Goal: Task Accomplishment & Management: Manage account settings

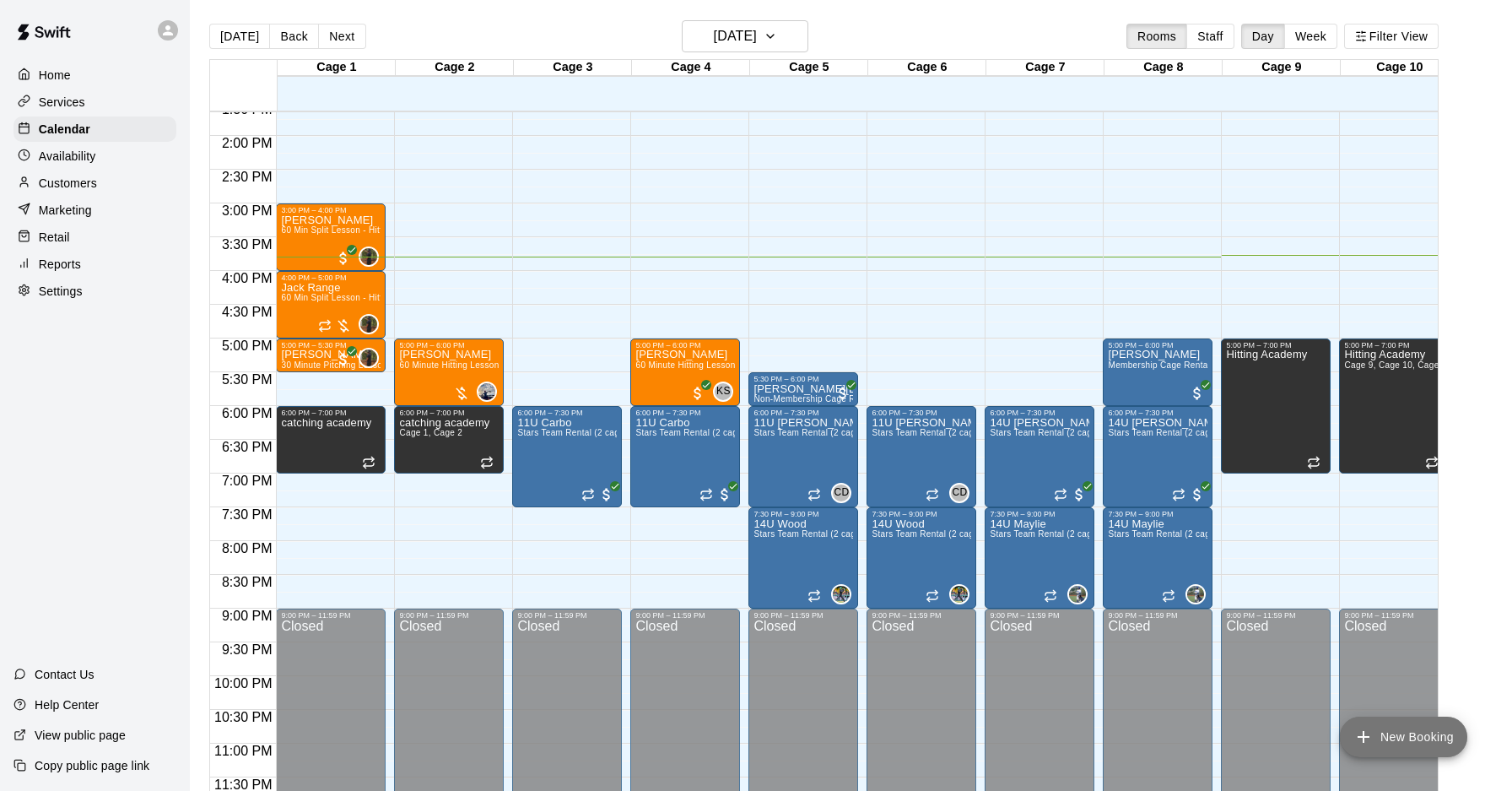
click at [1377, 730] on button "New Booking" at bounding box center [1403, 737] width 127 height 40
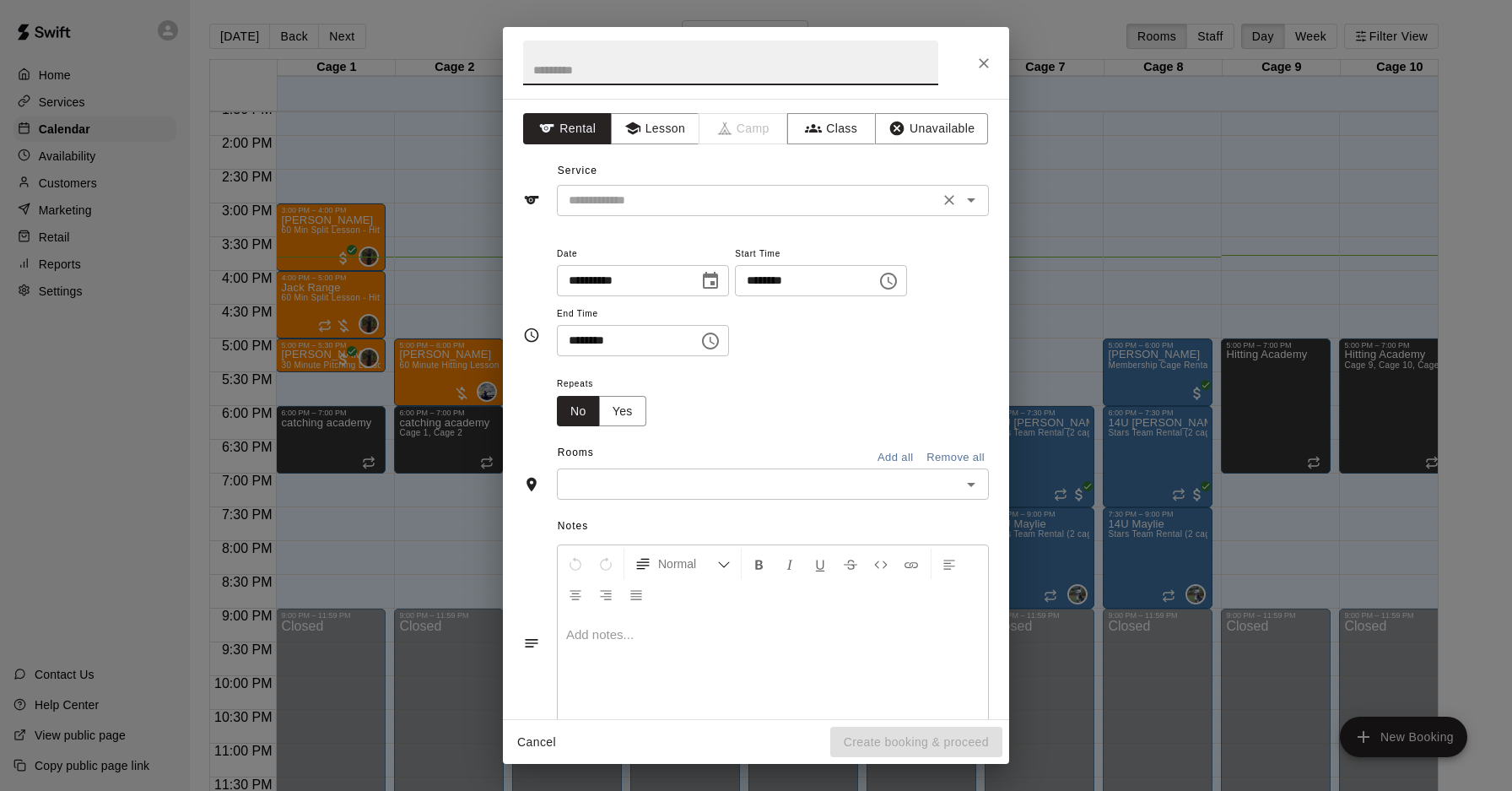
click at [721, 202] on input "text" at bounding box center [748, 201] width 372 height 21
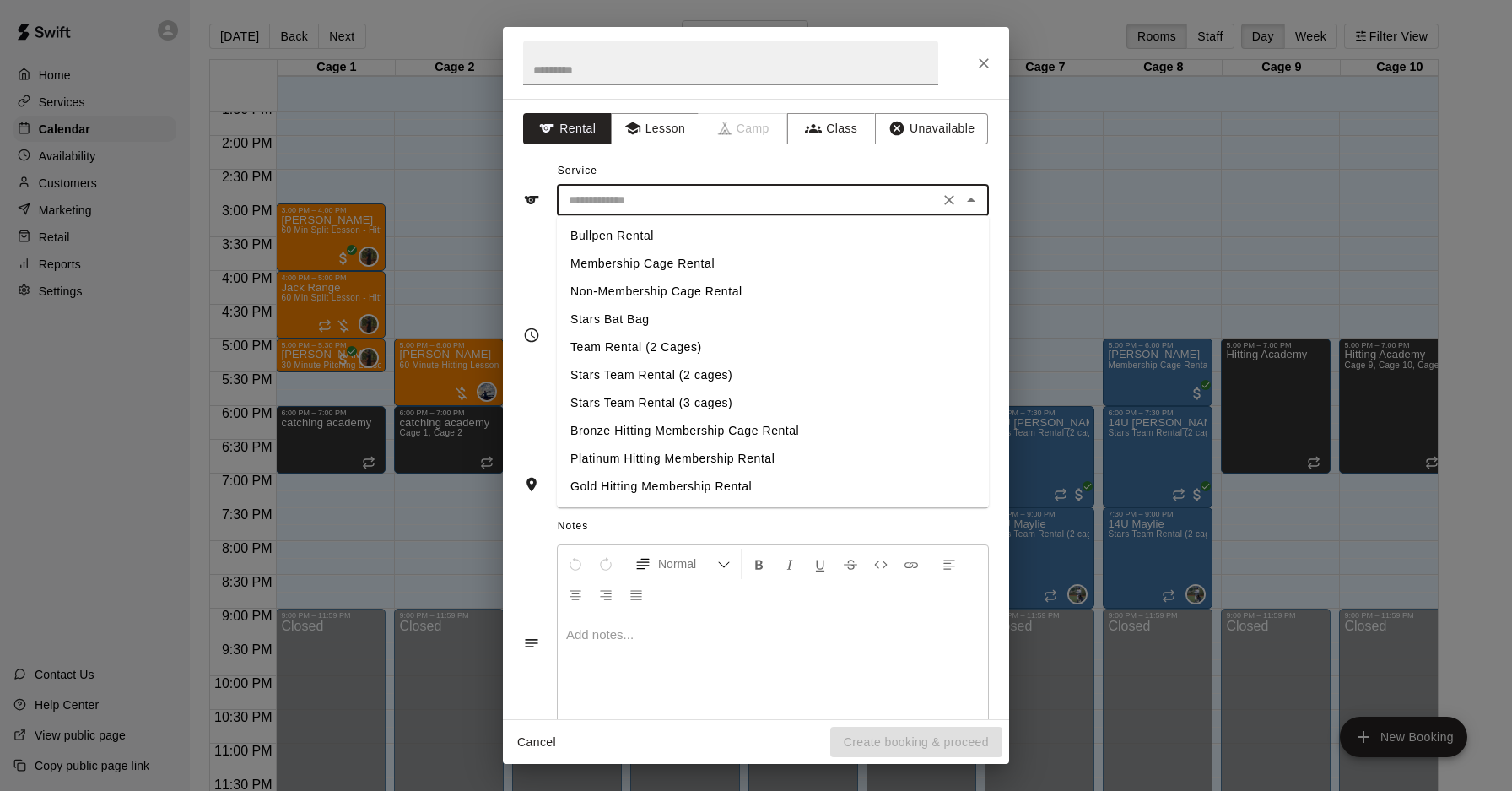
click at [665, 375] on li "Stars Team Rental (2 cages)" at bounding box center [773, 375] width 432 height 28
type input "**********"
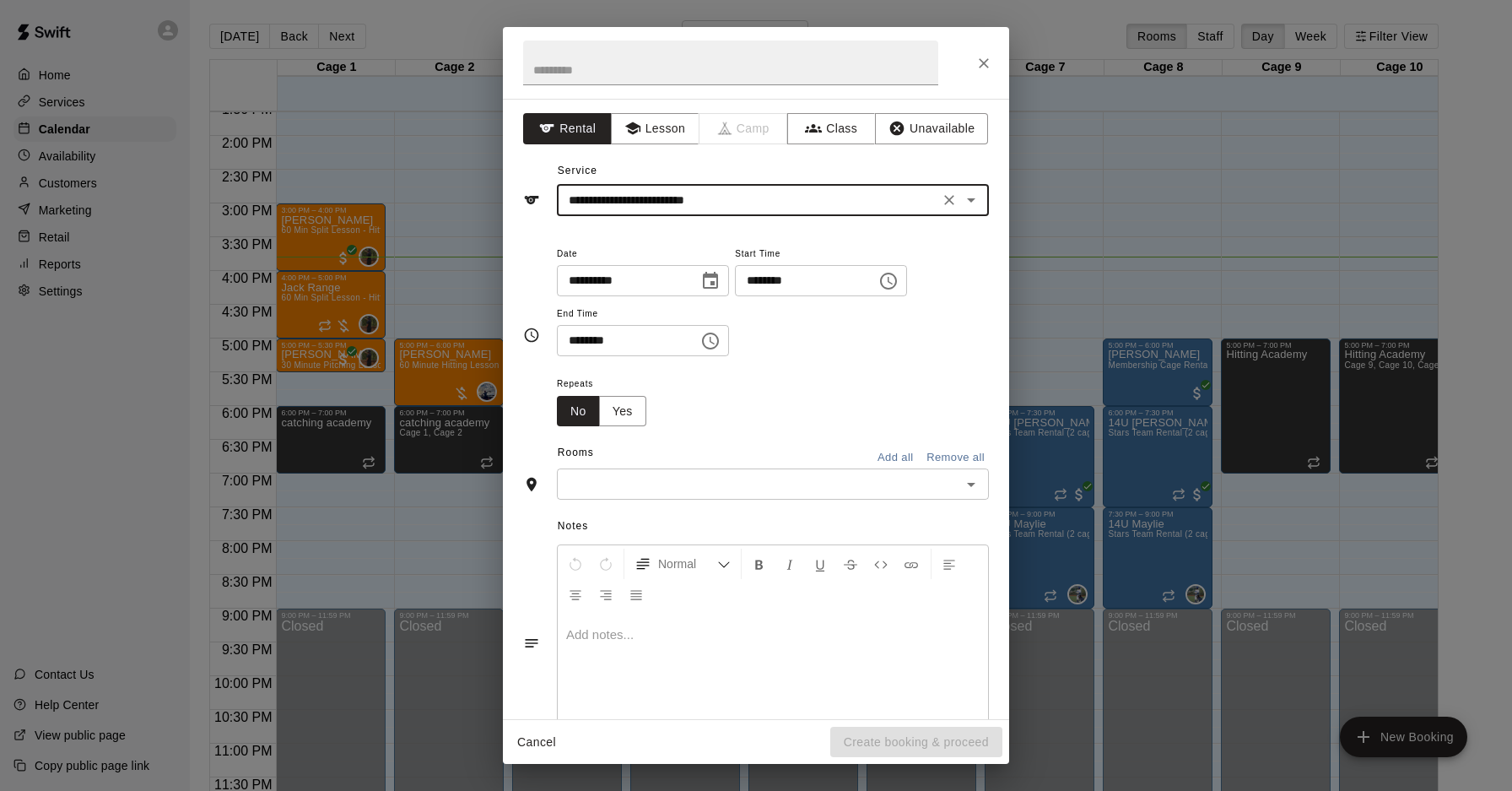
click at [745, 484] on input "text" at bounding box center [759, 484] width 394 height 21
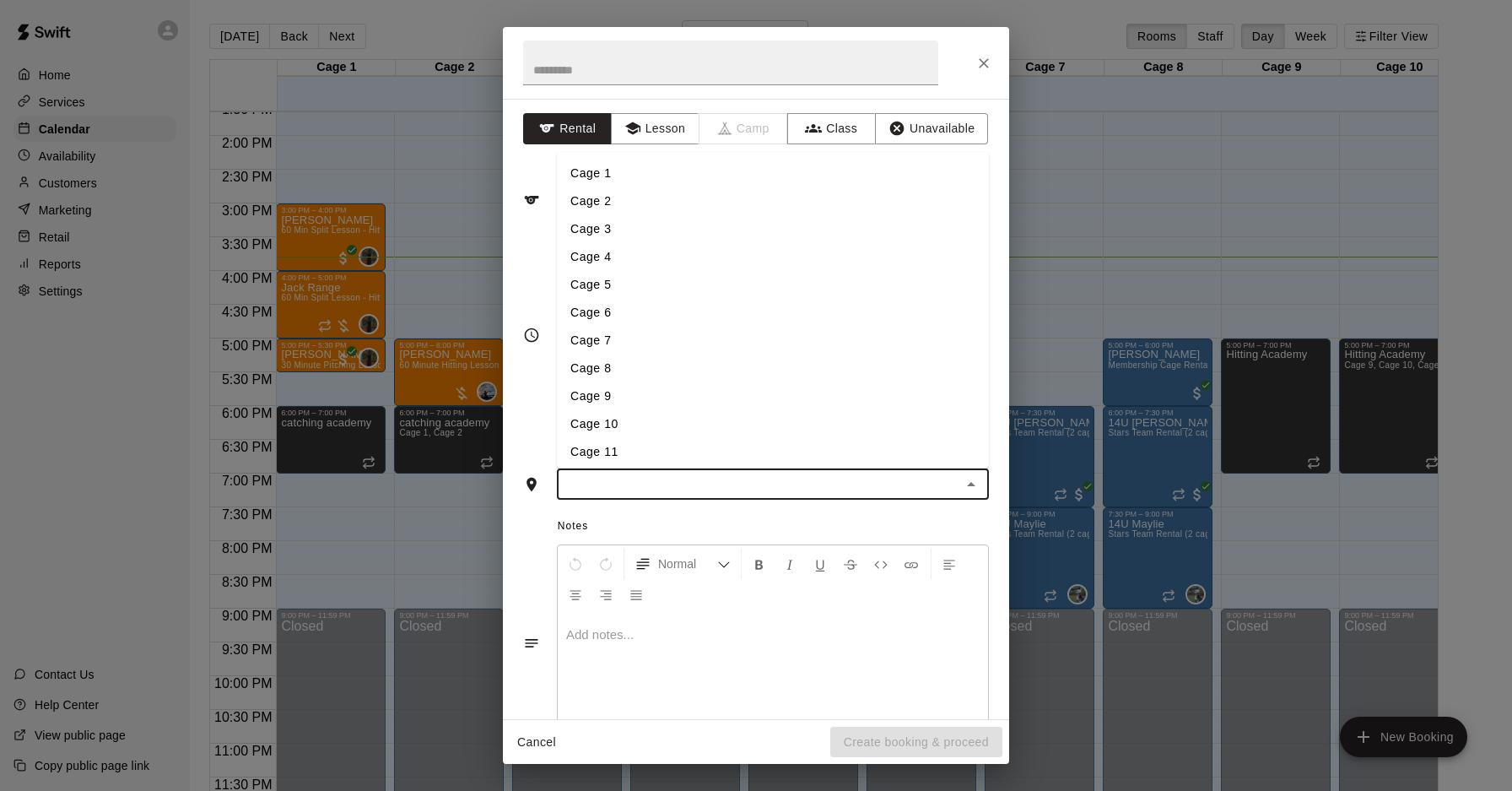
click at [621, 232] on li "Cage 3" at bounding box center [773, 228] width 432 height 28
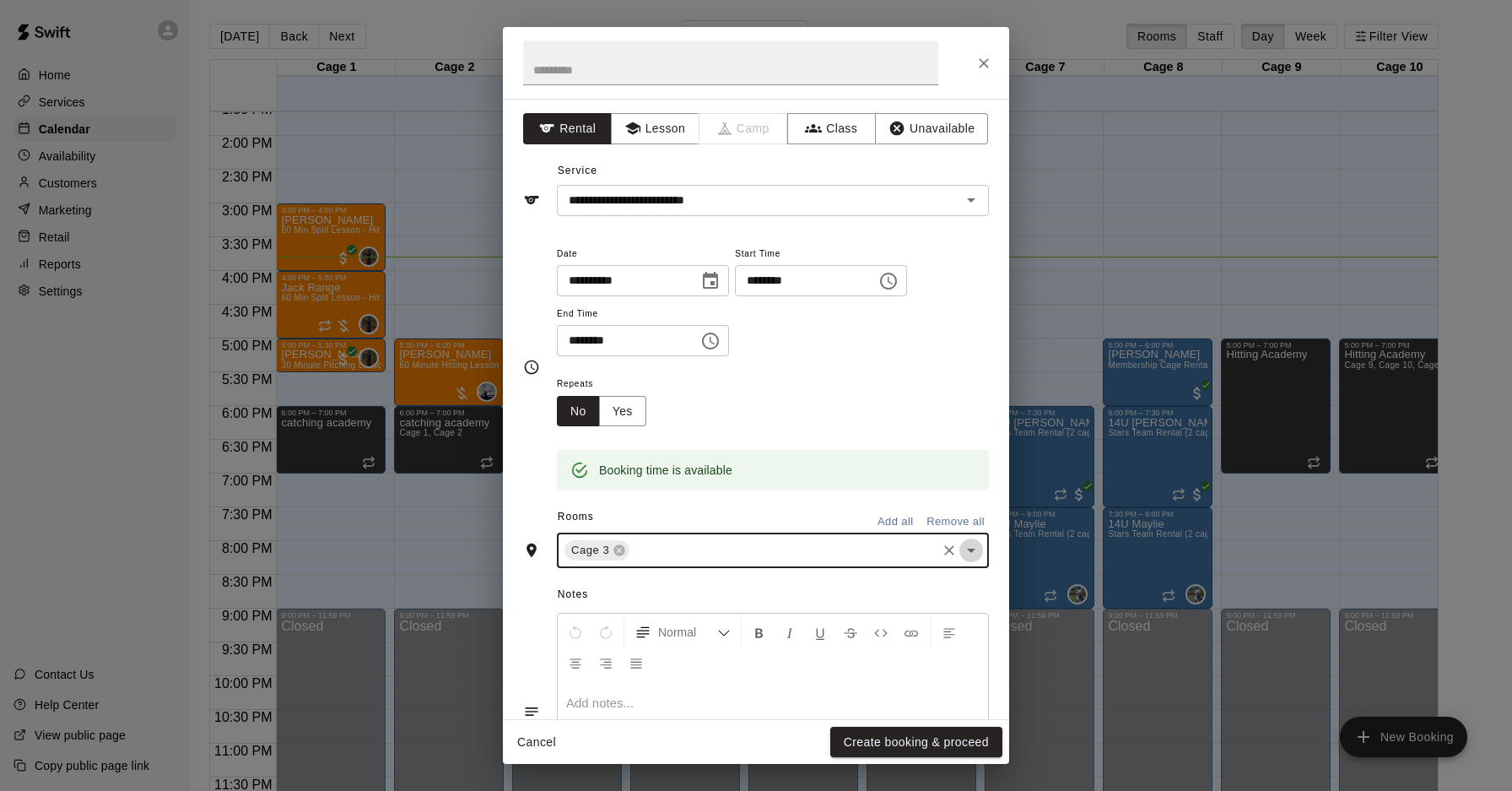
click at [971, 546] on icon "Open" at bounding box center [971, 550] width 20 height 20
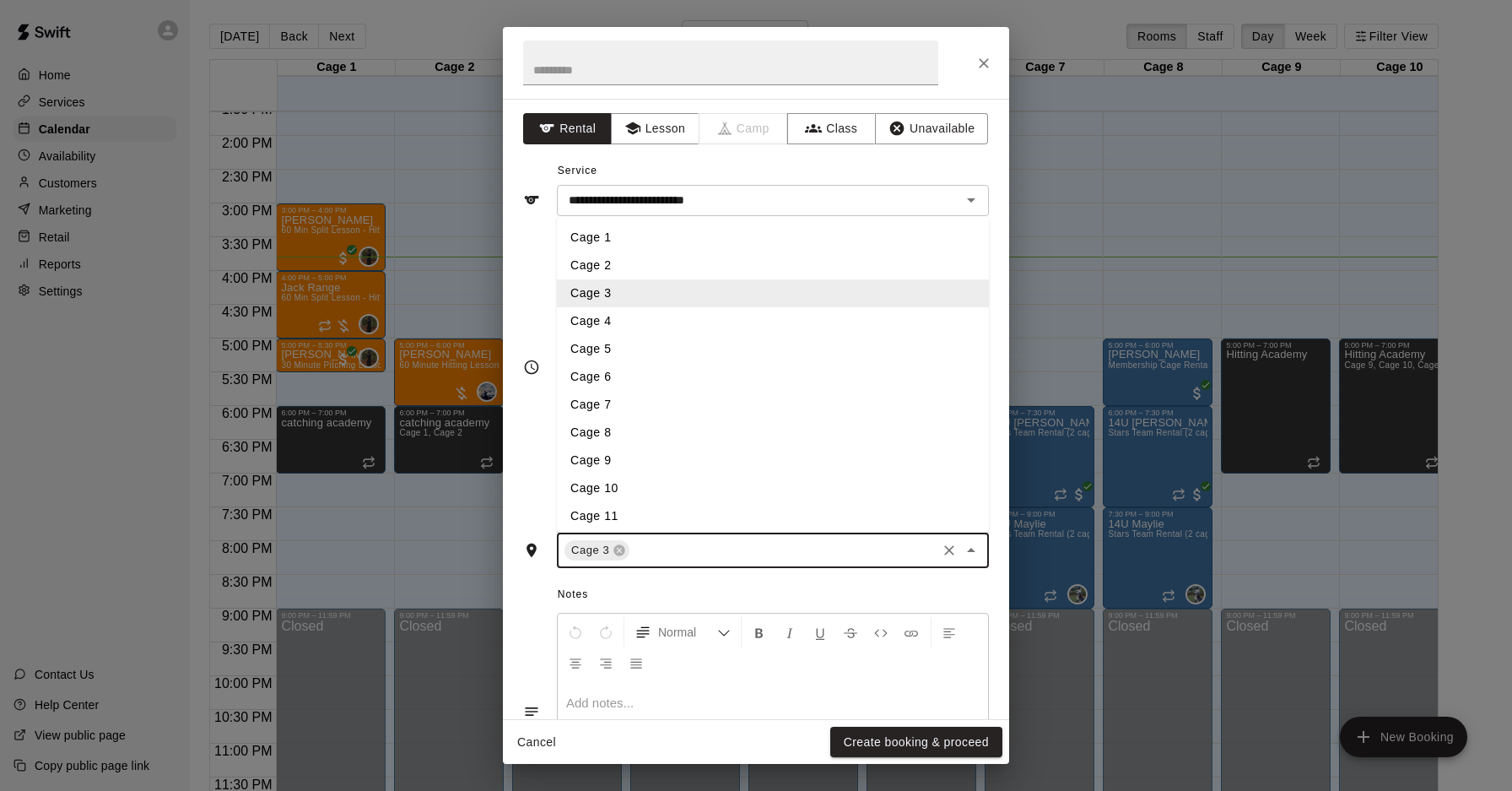
click at [704, 318] on li "Cage 4" at bounding box center [773, 321] width 432 height 28
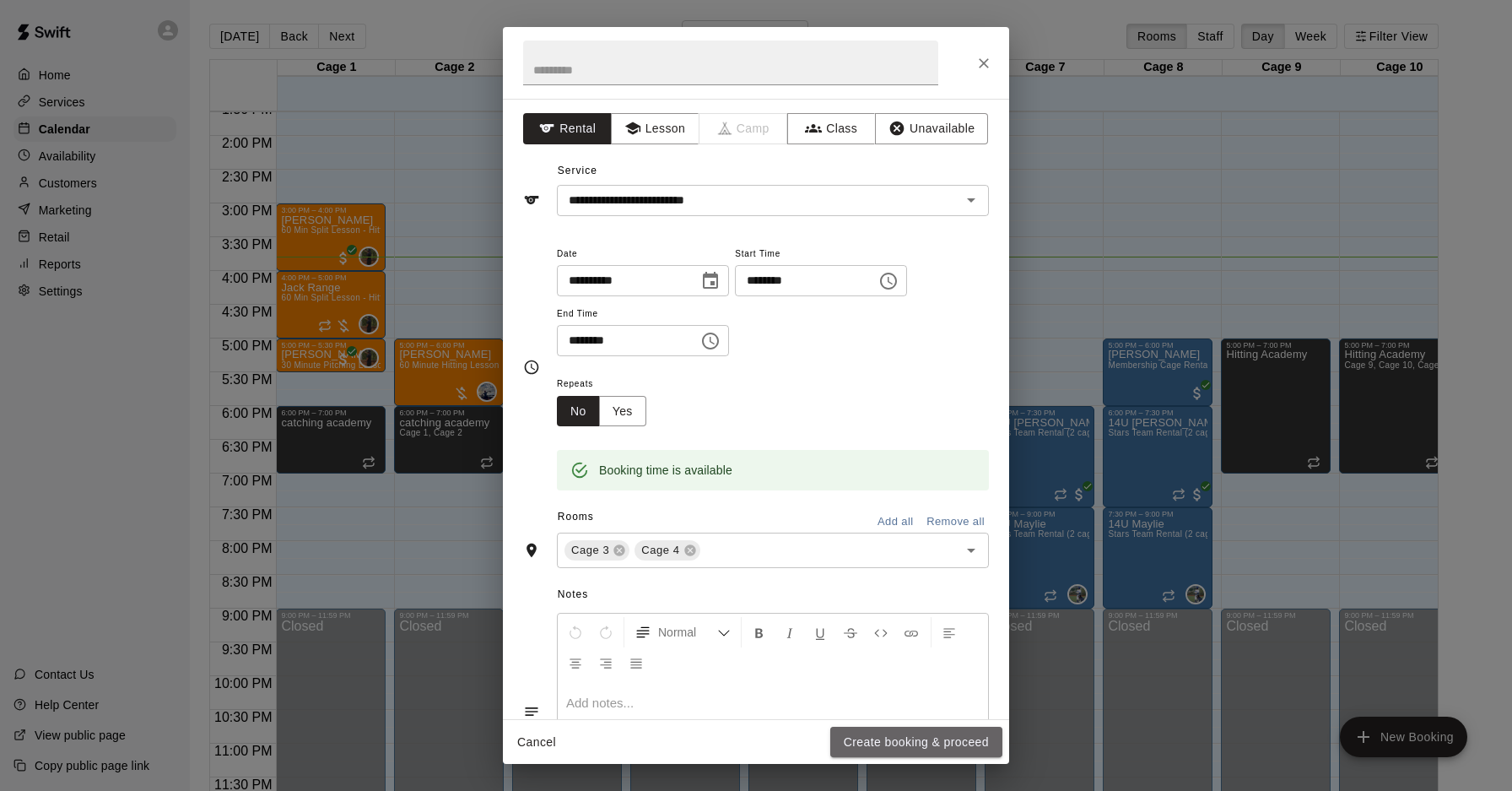
drag, startPoint x: 888, startPoint y: 745, endPoint x: 881, endPoint y: 731, distance: 15.7
click at [888, 745] on button "Create booking & proceed" at bounding box center [916, 742] width 172 height 32
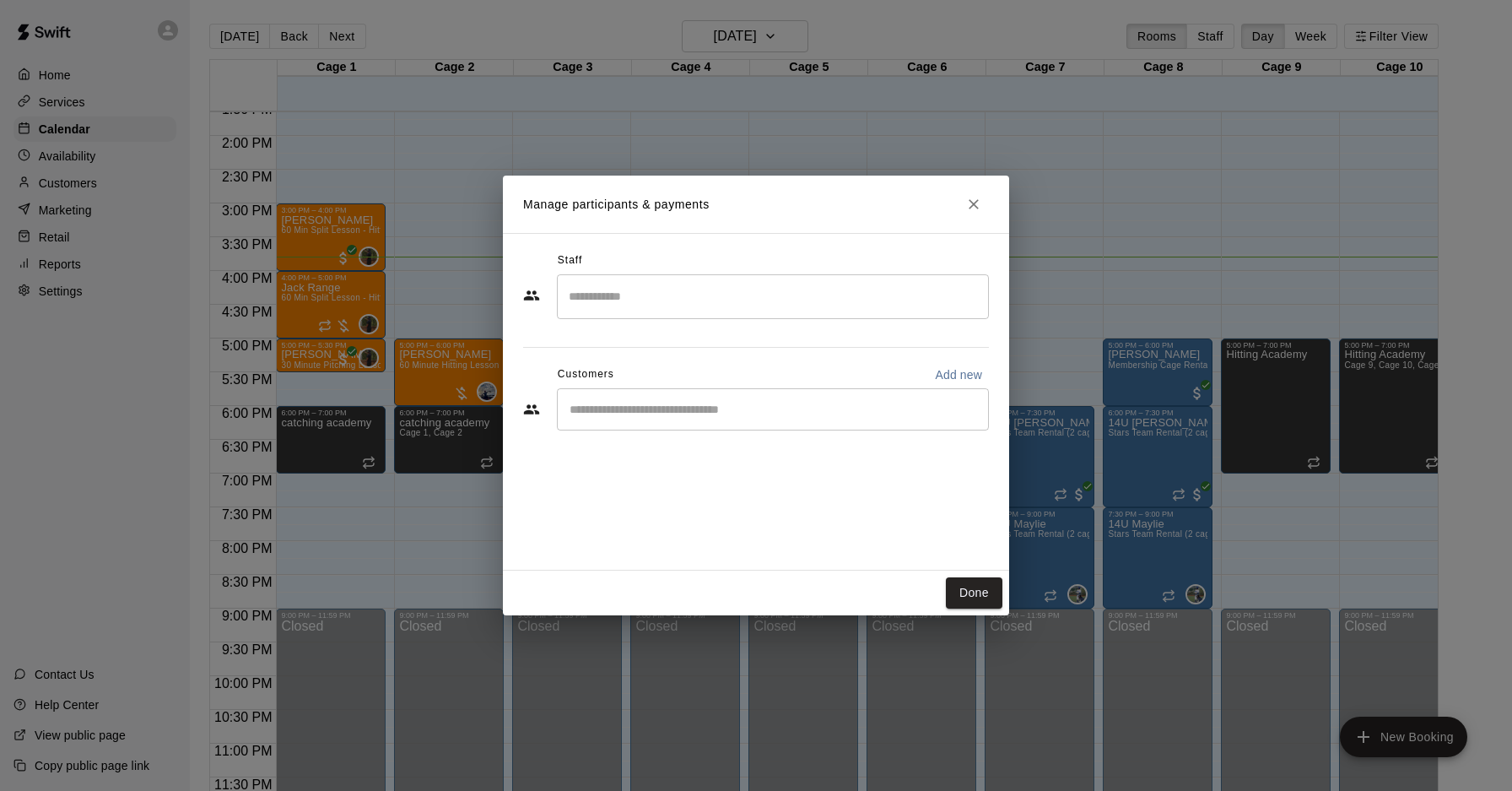
click at [719, 414] on input "Start typing to search customers..." at bounding box center [773, 409] width 417 height 17
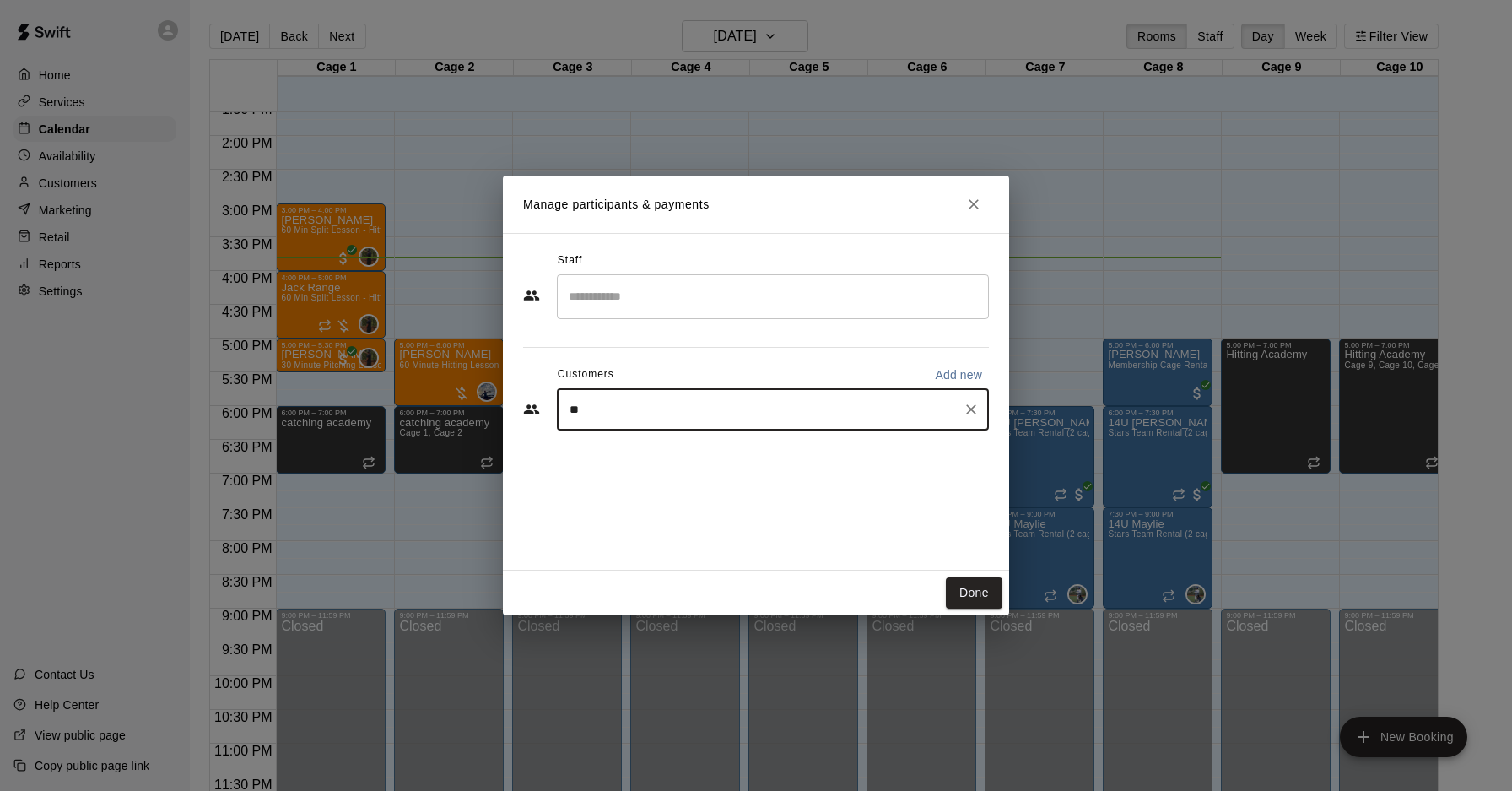
type input "*"
type input "******"
click at [973, 413] on icon "Clear" at bounding box center [971, 409] width 17 height 17
click at [703, 416] on input "Start typing to search customers..." at bounding box center [773, 409] width 417 height 17
click at [954, 373] on p "Add new" at bounding box center [959, 374] width 47 height 17
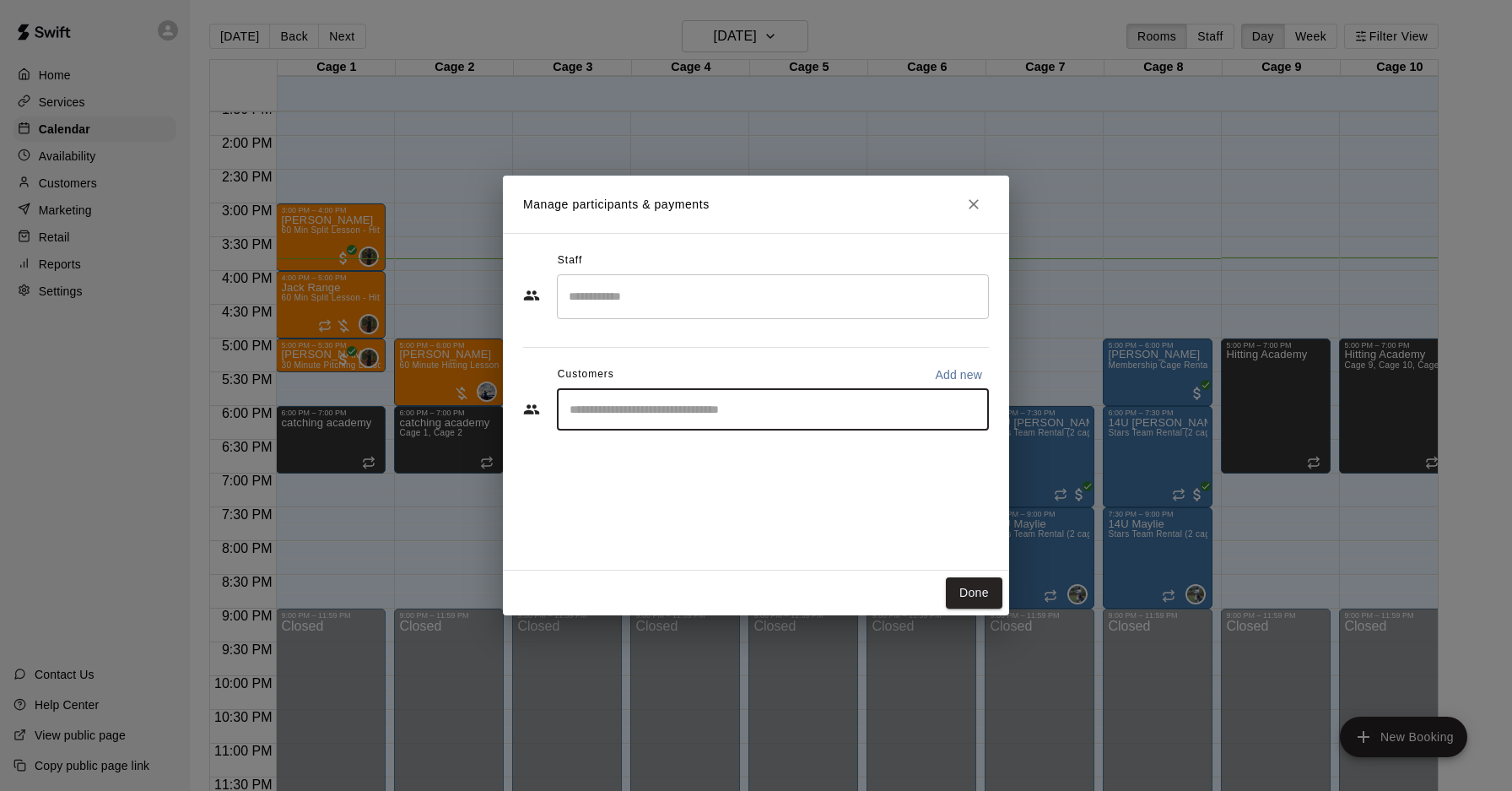
select select "**"
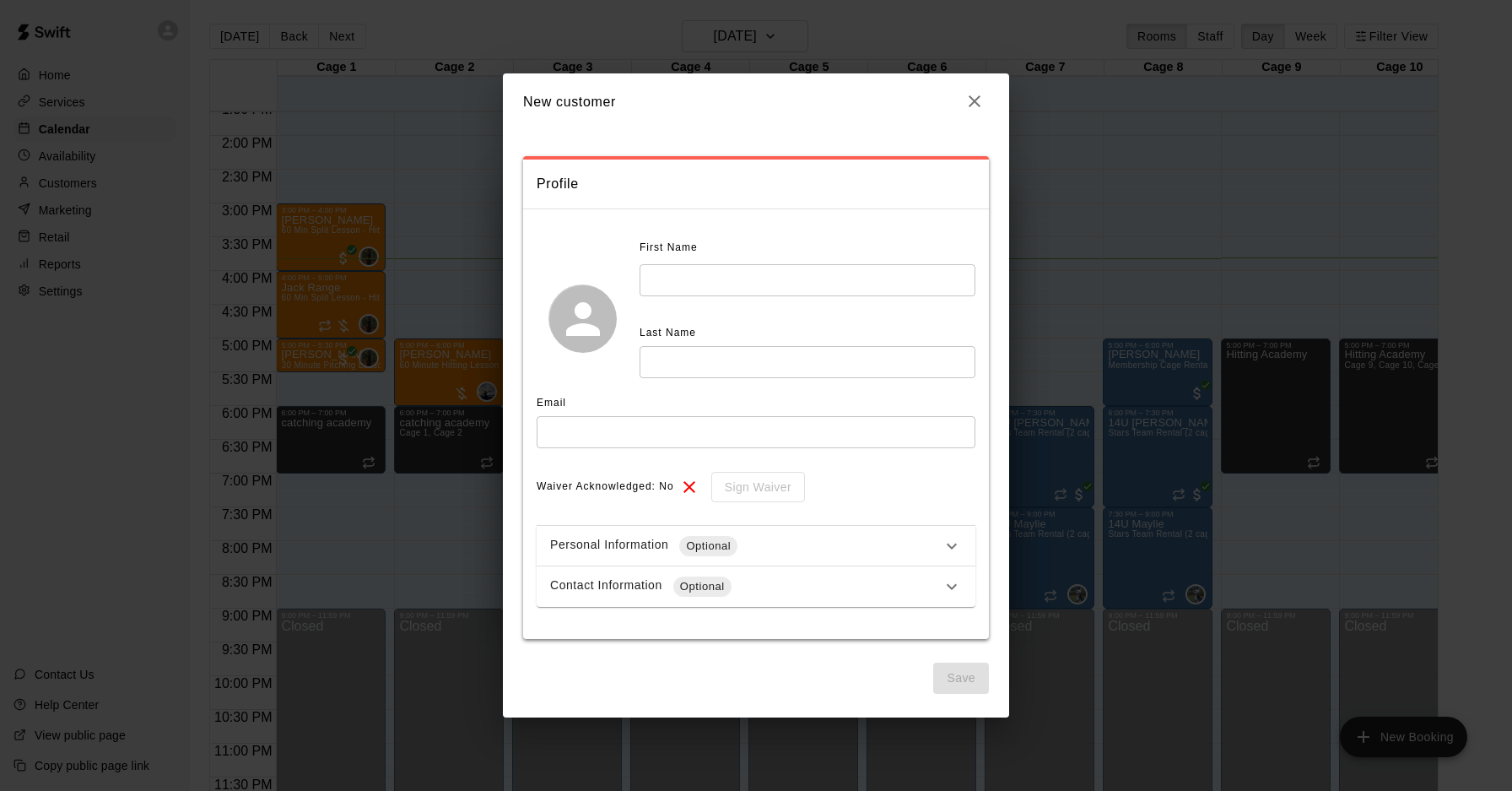
click at [982, 110] on icon "button" at bounding box center [974, 101] width 20 height 20
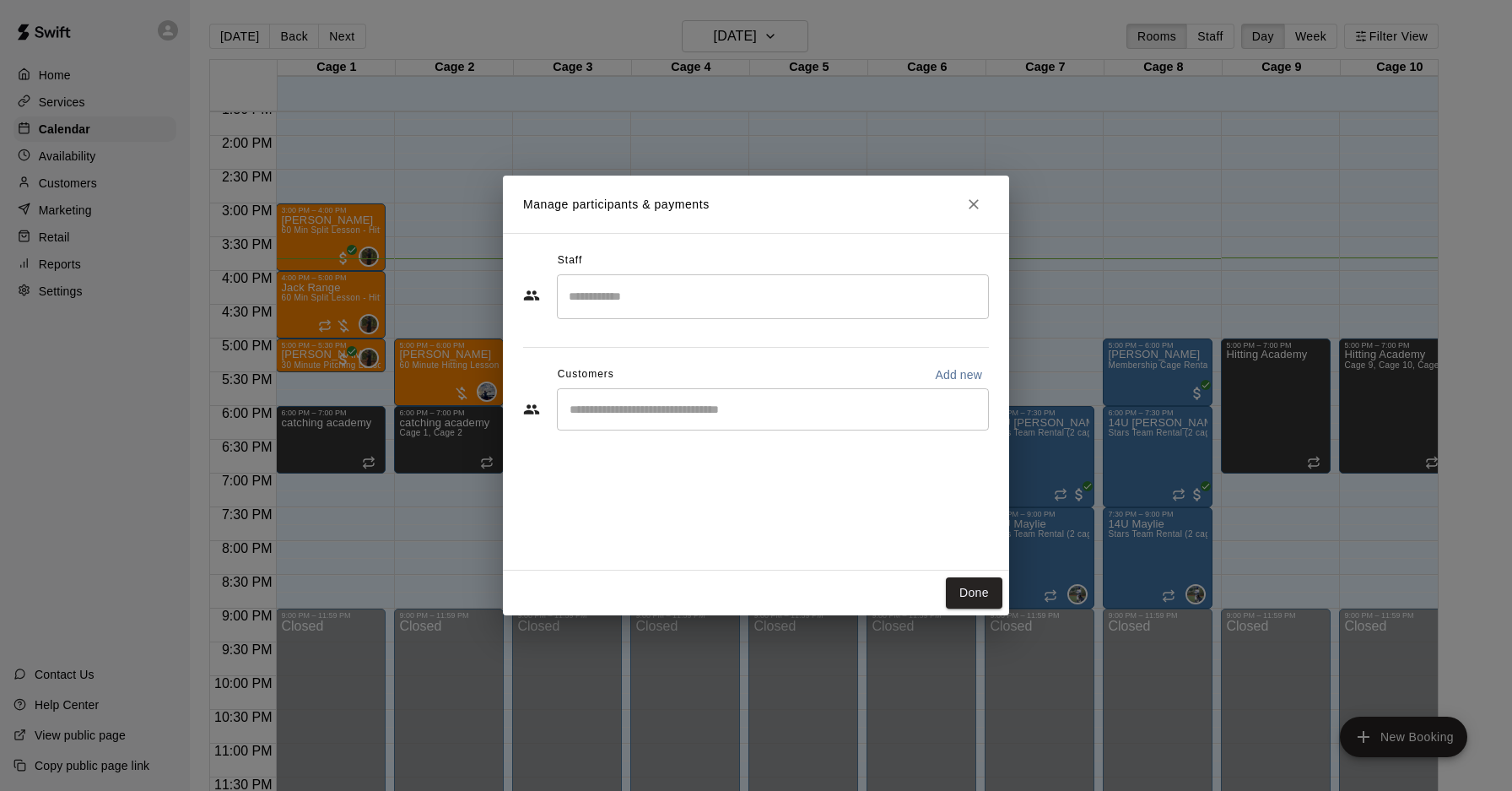
click at [724, 302] on input "Search staff" at bounding box center [773, 296] width 417 height 30
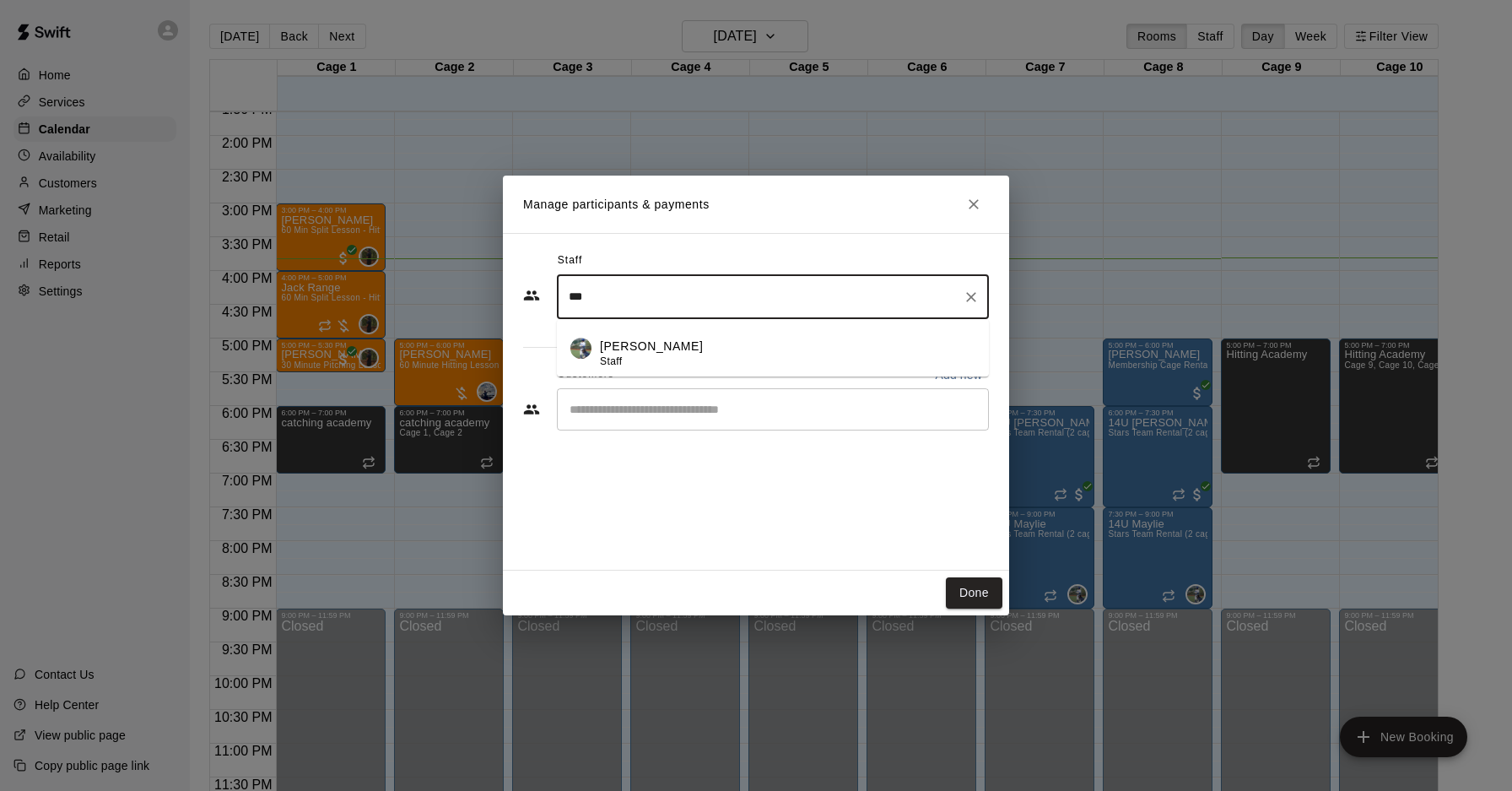
click at [676, 337] on li "[PERSON_NAME] Staff" at bounding box center [773, 347] width 432 height 57
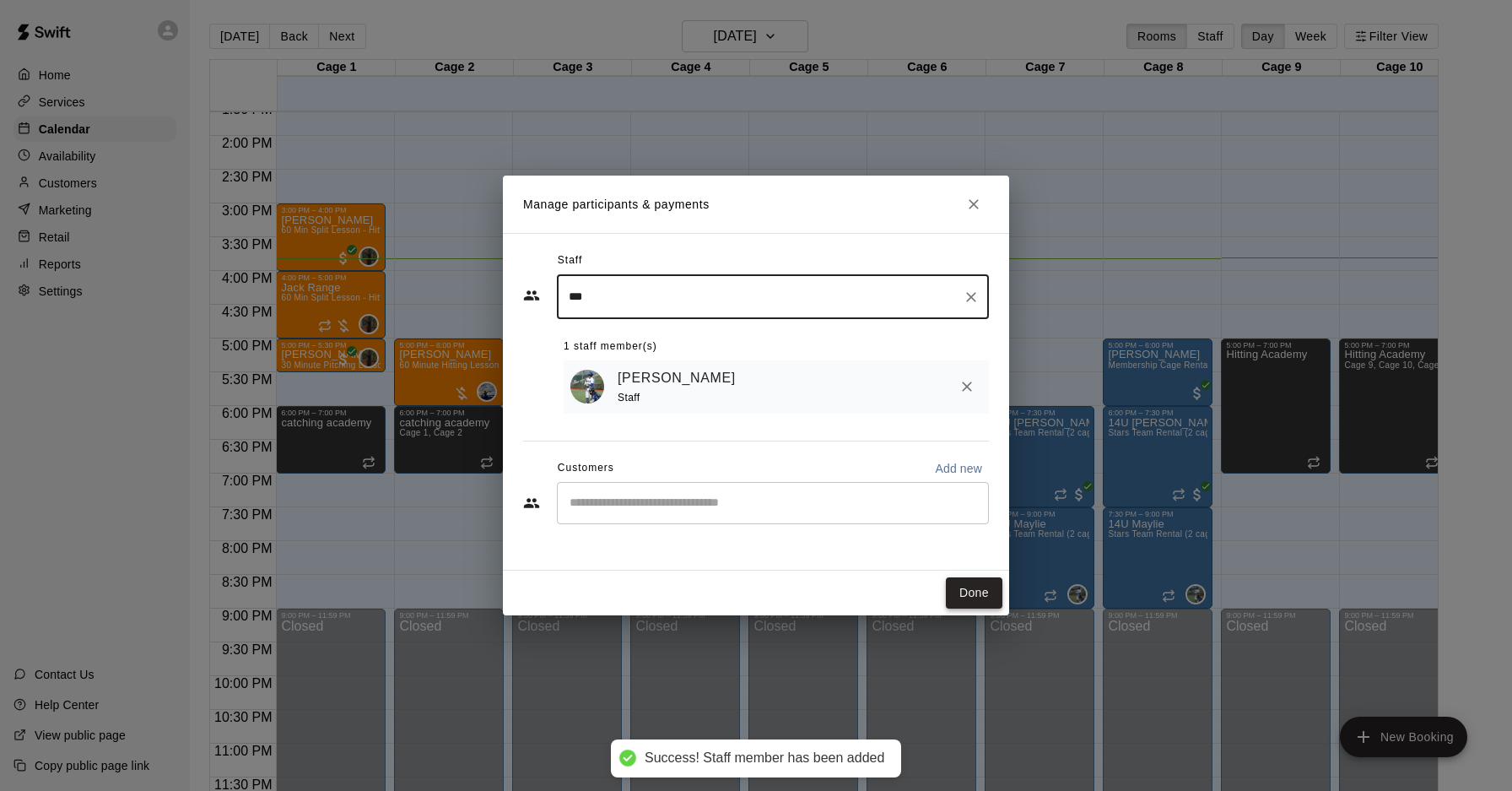
type input "***"
click at [977, 593] on button "Done" at bounding box center [974, 593] width 56 height 32
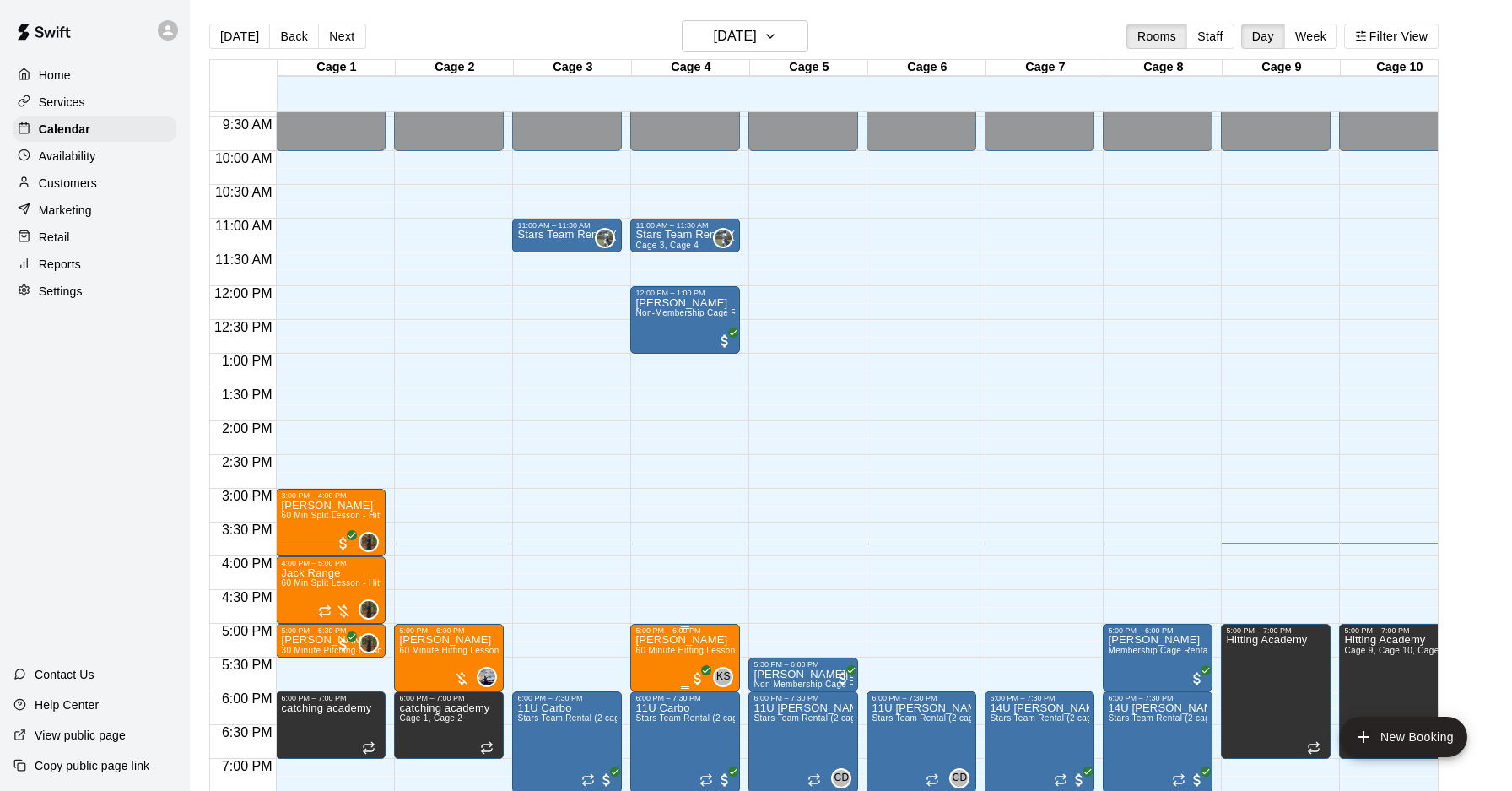
scroll to position [635, 0]
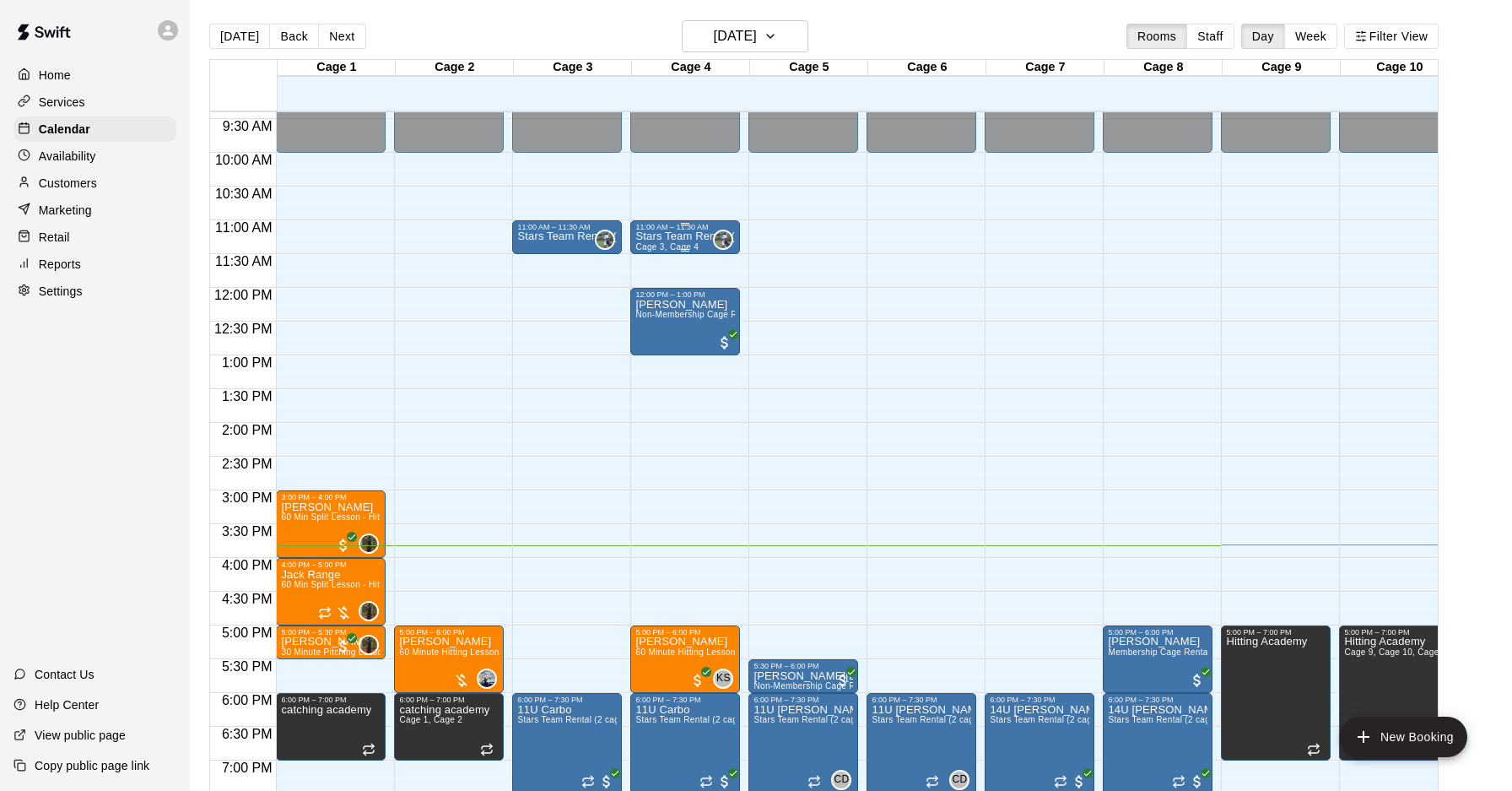
click at [689, 246] on span "Cage 3, Cage 4" at bounding box center [667, 246] width 63 height 10
click at [648, 332] on icon "delete" at bounding box center [653, 339] width 20 height 20
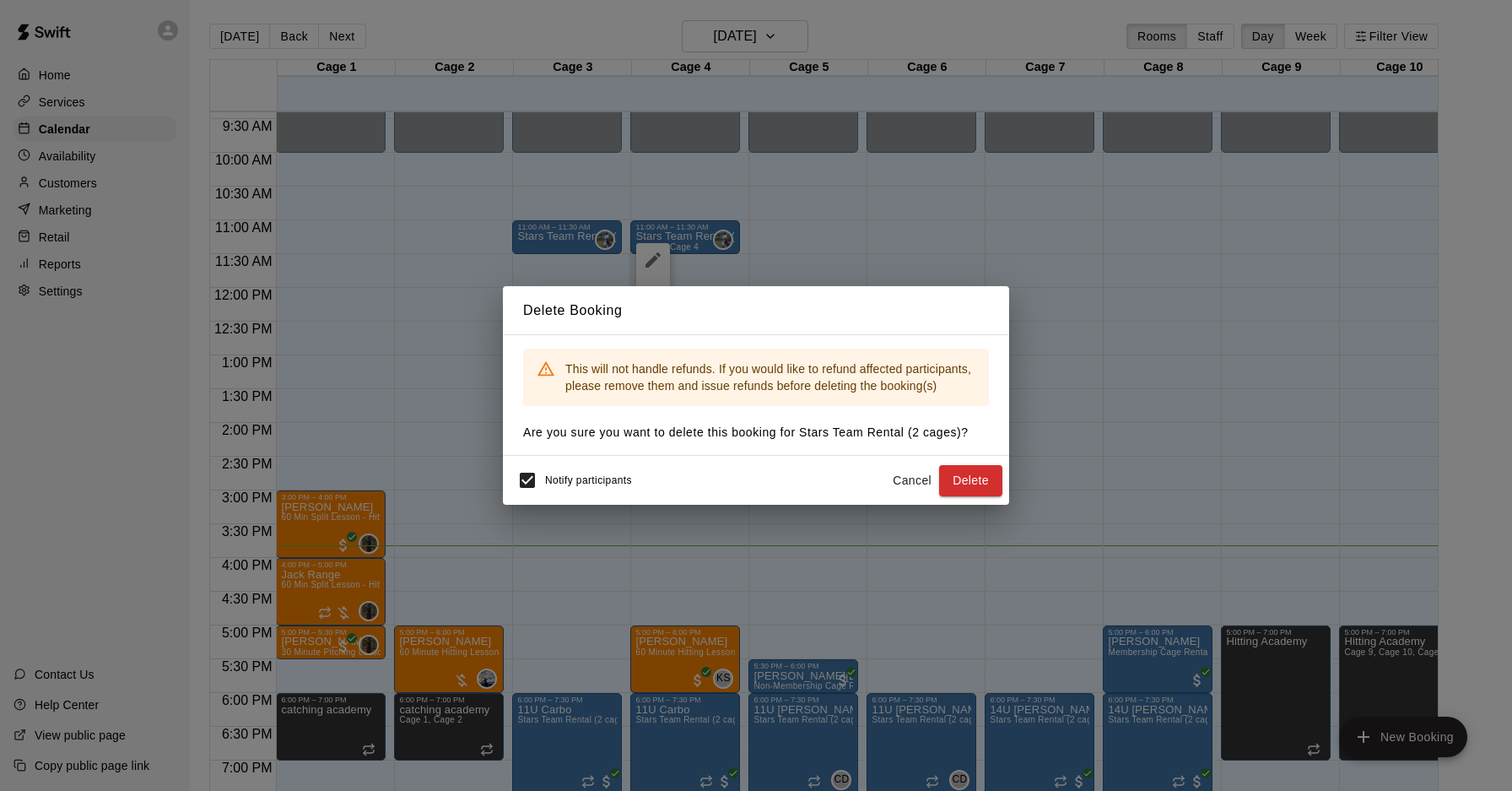
click at [962, 482] on button "Delete" at bounding box center [971, 481] width 63 height 32
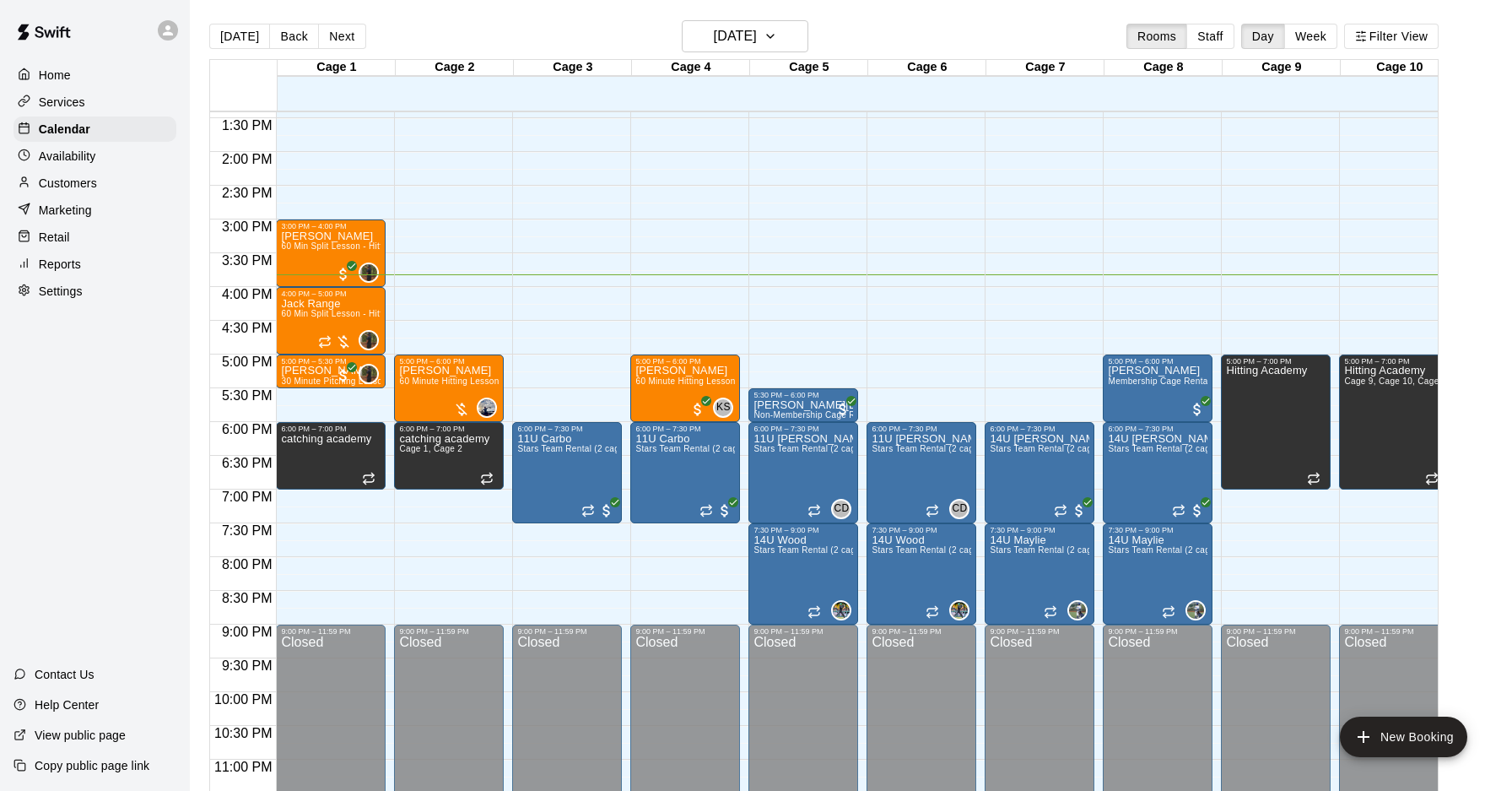
scroll to position [922, 0]
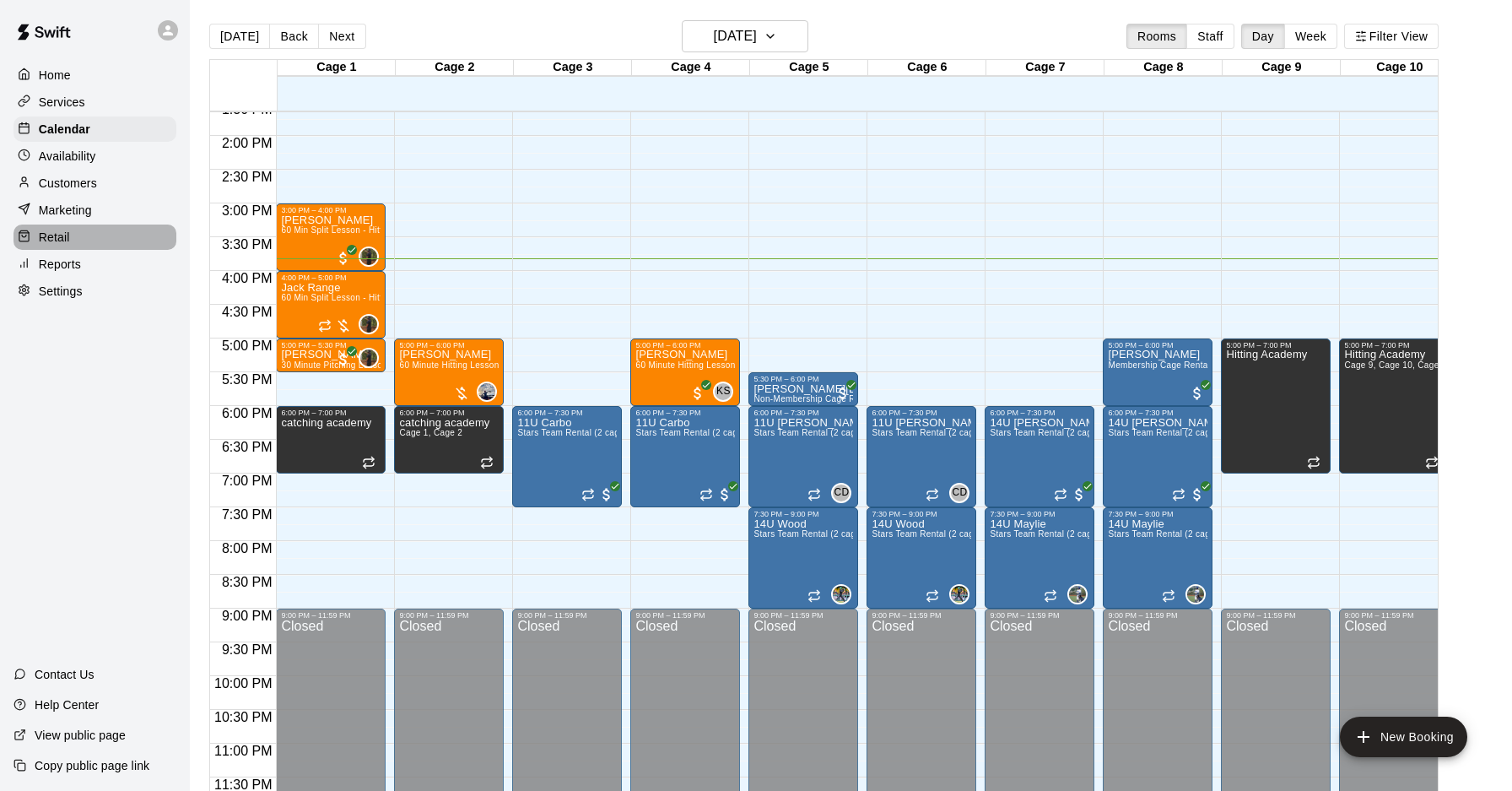
click at [71, 230] on div "Retail" at bounding box center [95, 237] width 163 height 25
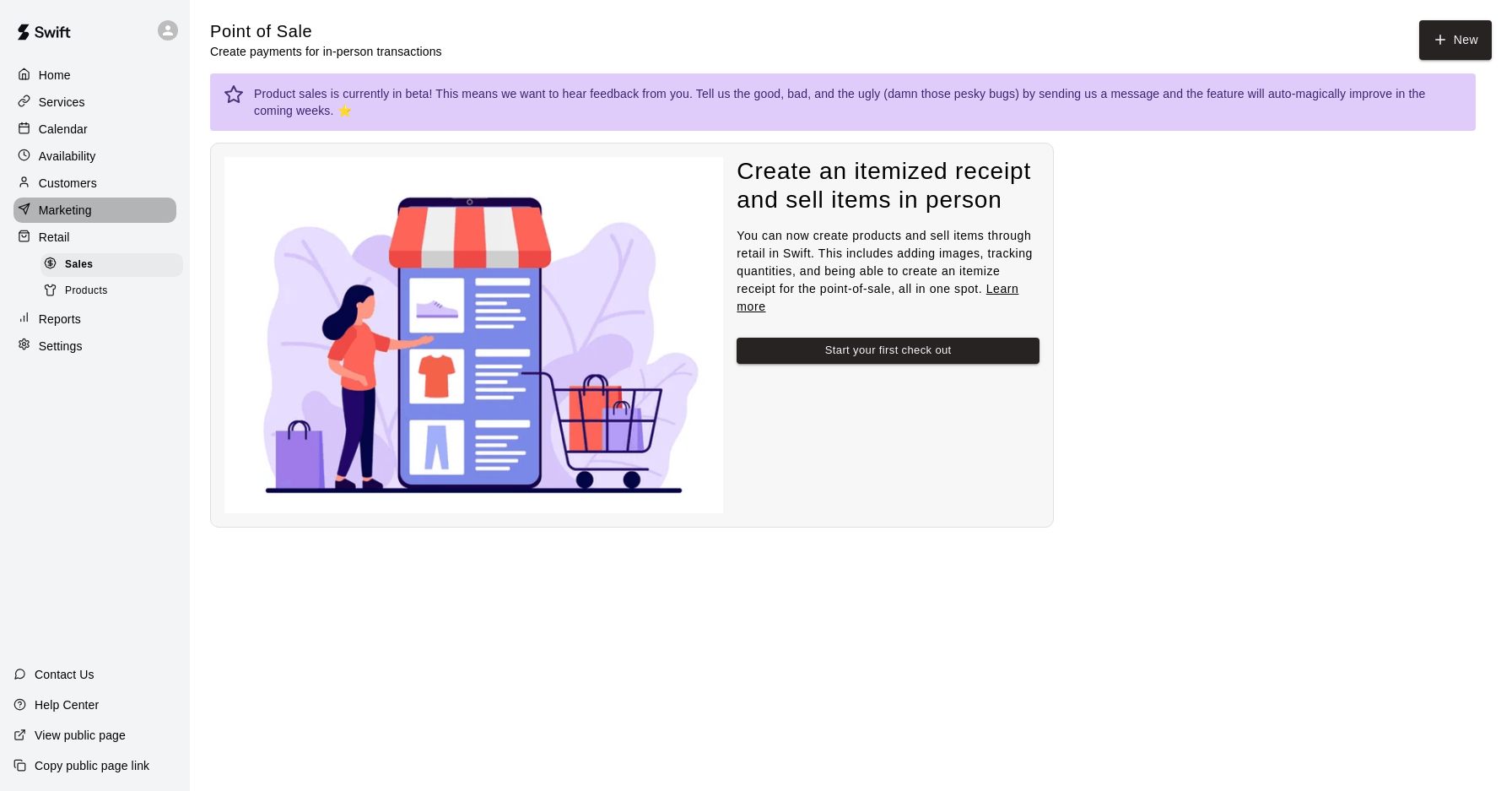
click at [75, 210] on p "Marketing" at bounding box center [65, 210] width 53 height 17
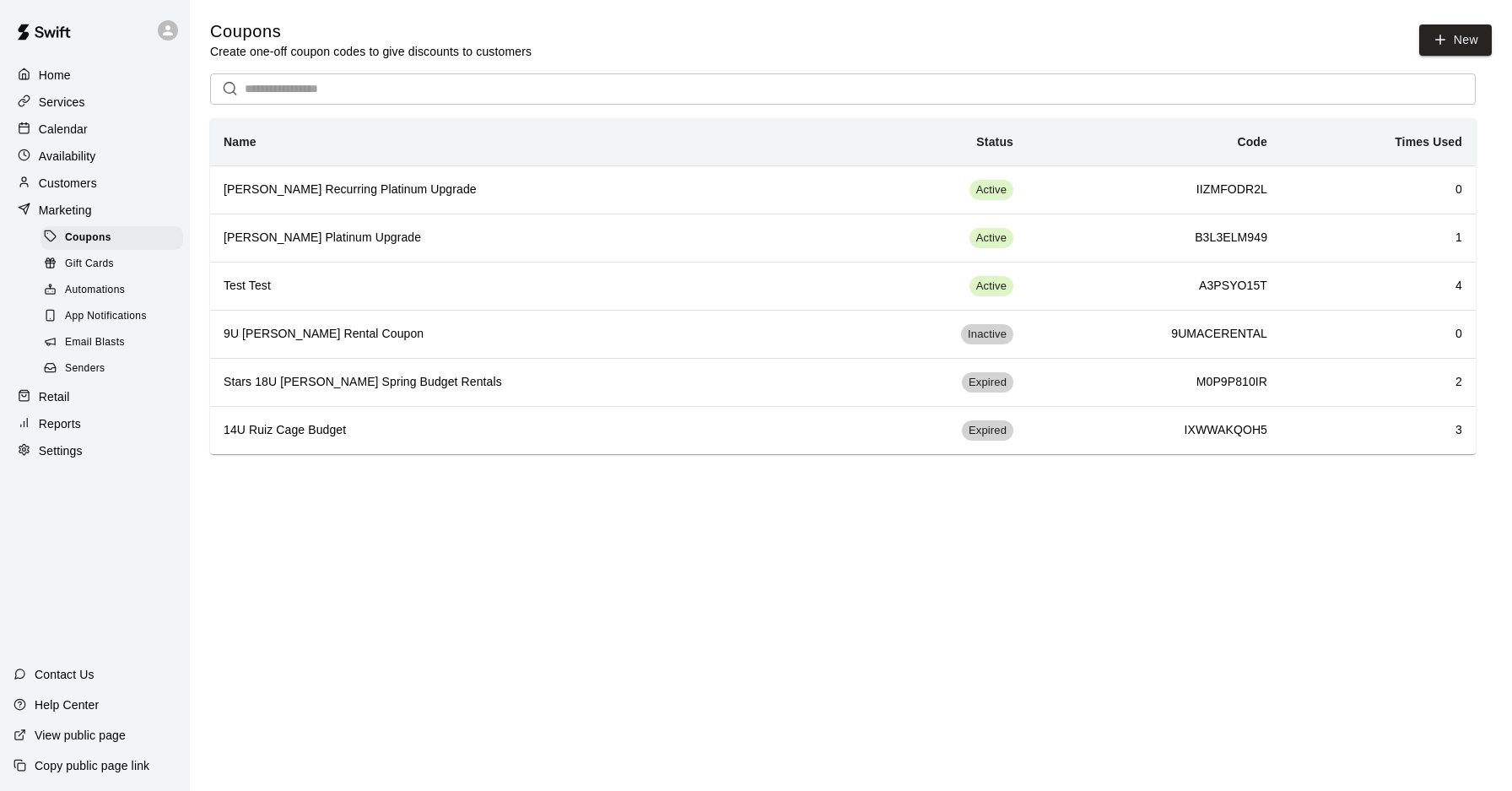
click at [101, 102] on div "Services" at bounding box center [95, 102] width 163 height 25
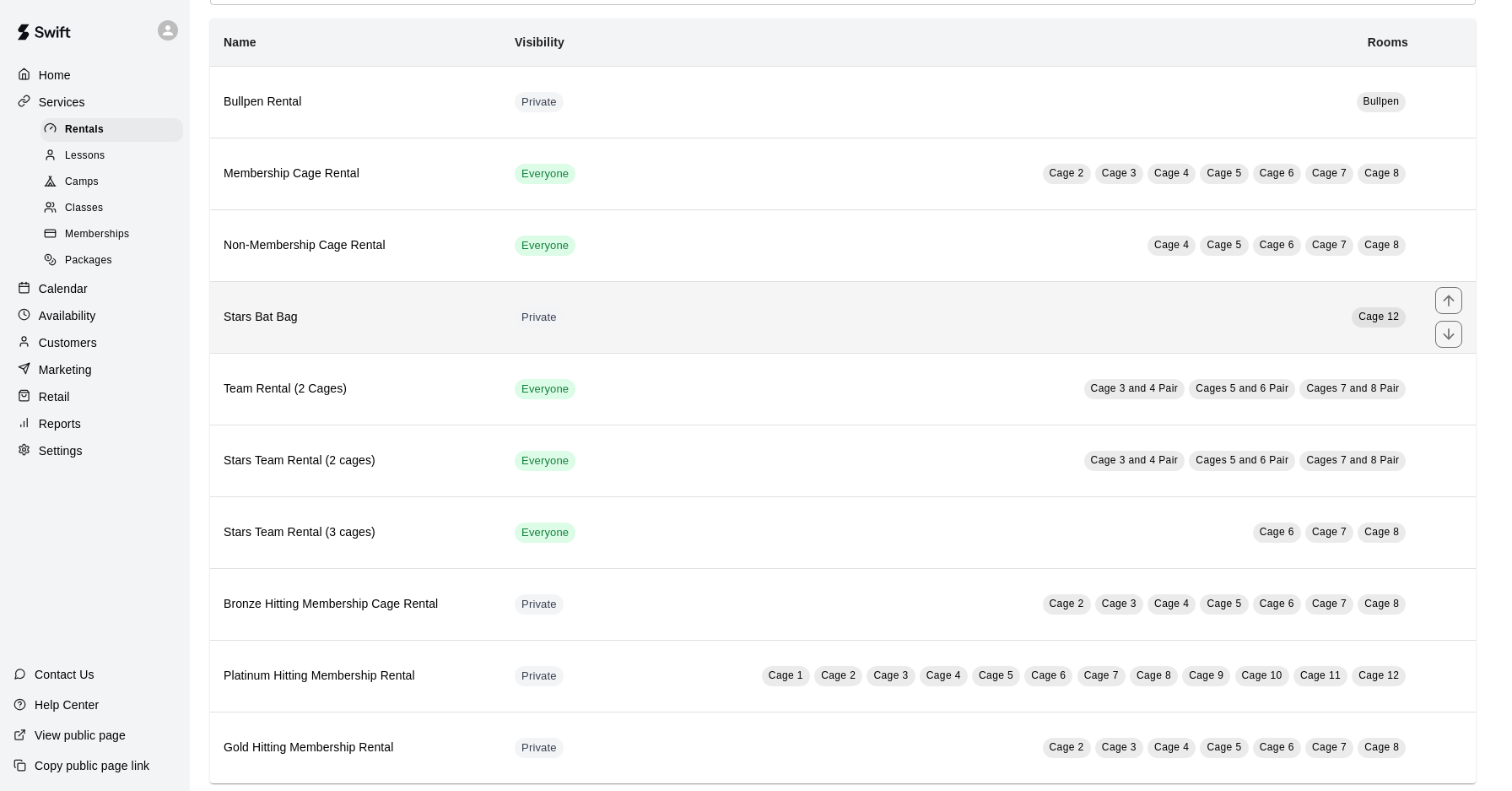
scroll to position [119, 0]
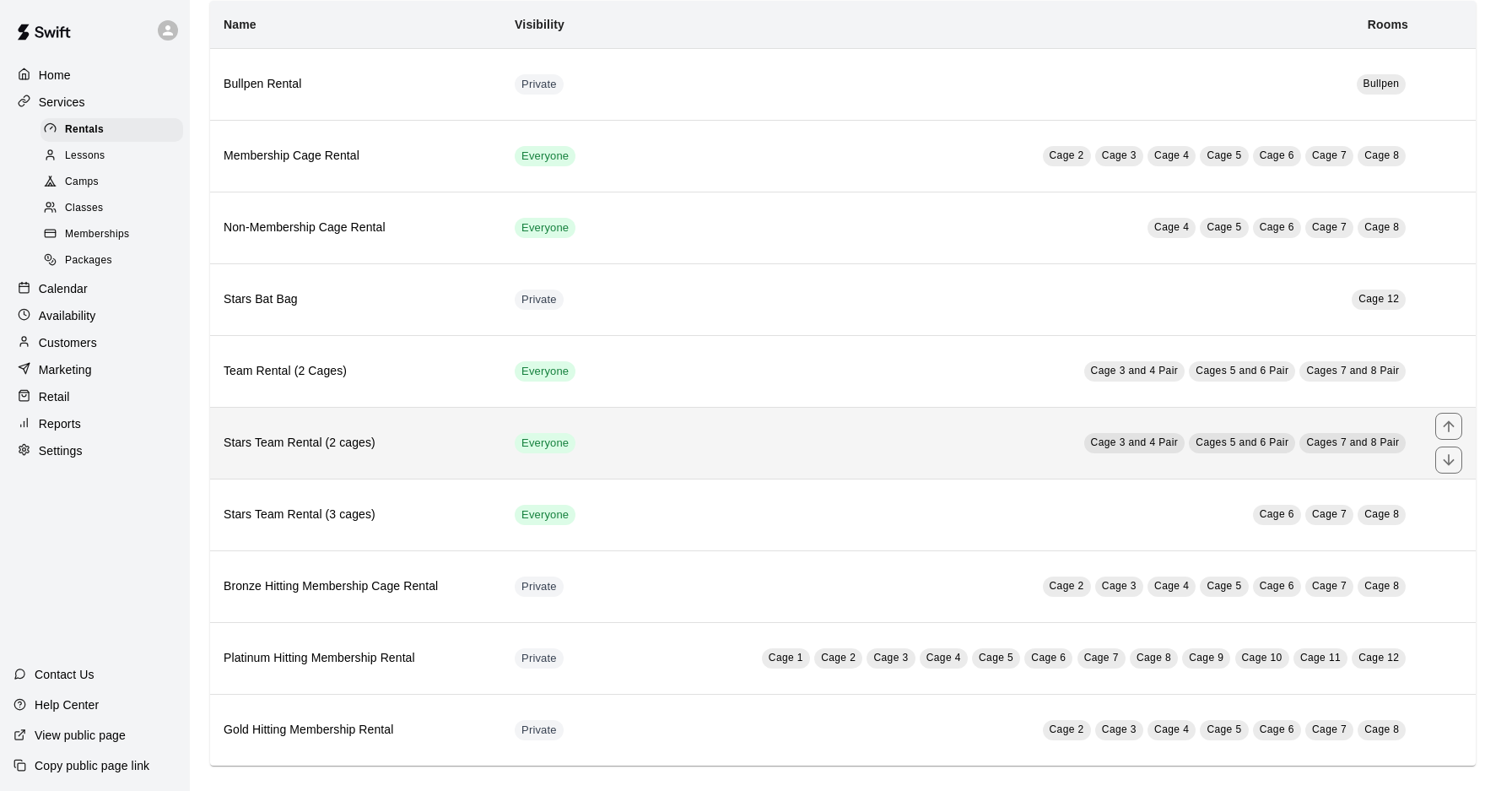
click at [360, 434] on h6 "Stars Team Rental (2 cages)" at bounding box center [355, 443] width 264 height 18
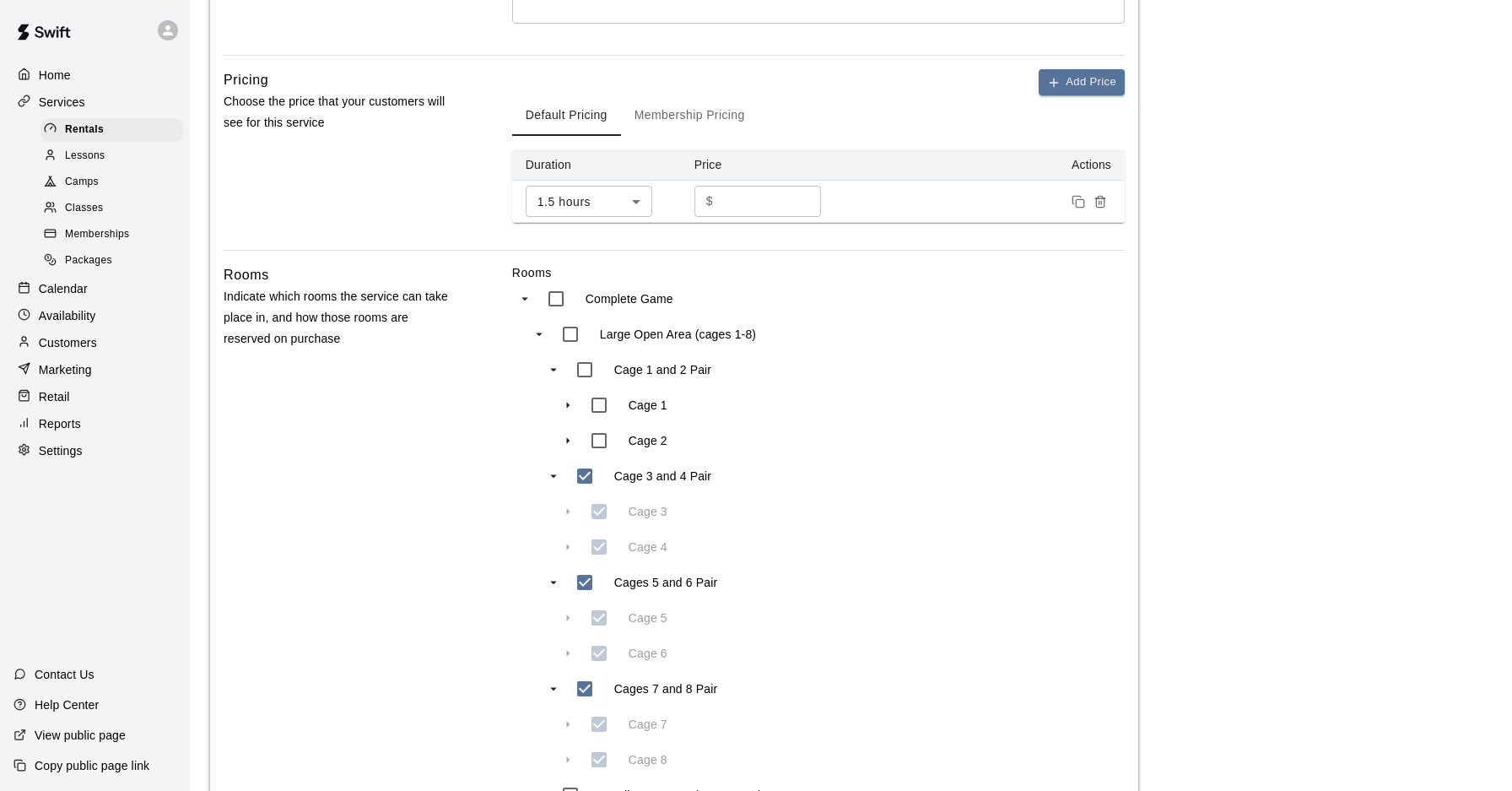
scroll to position [503, 0]
click at [86, 290] on p "Calendar" at bounding box center [63, 288] width 49 height 17
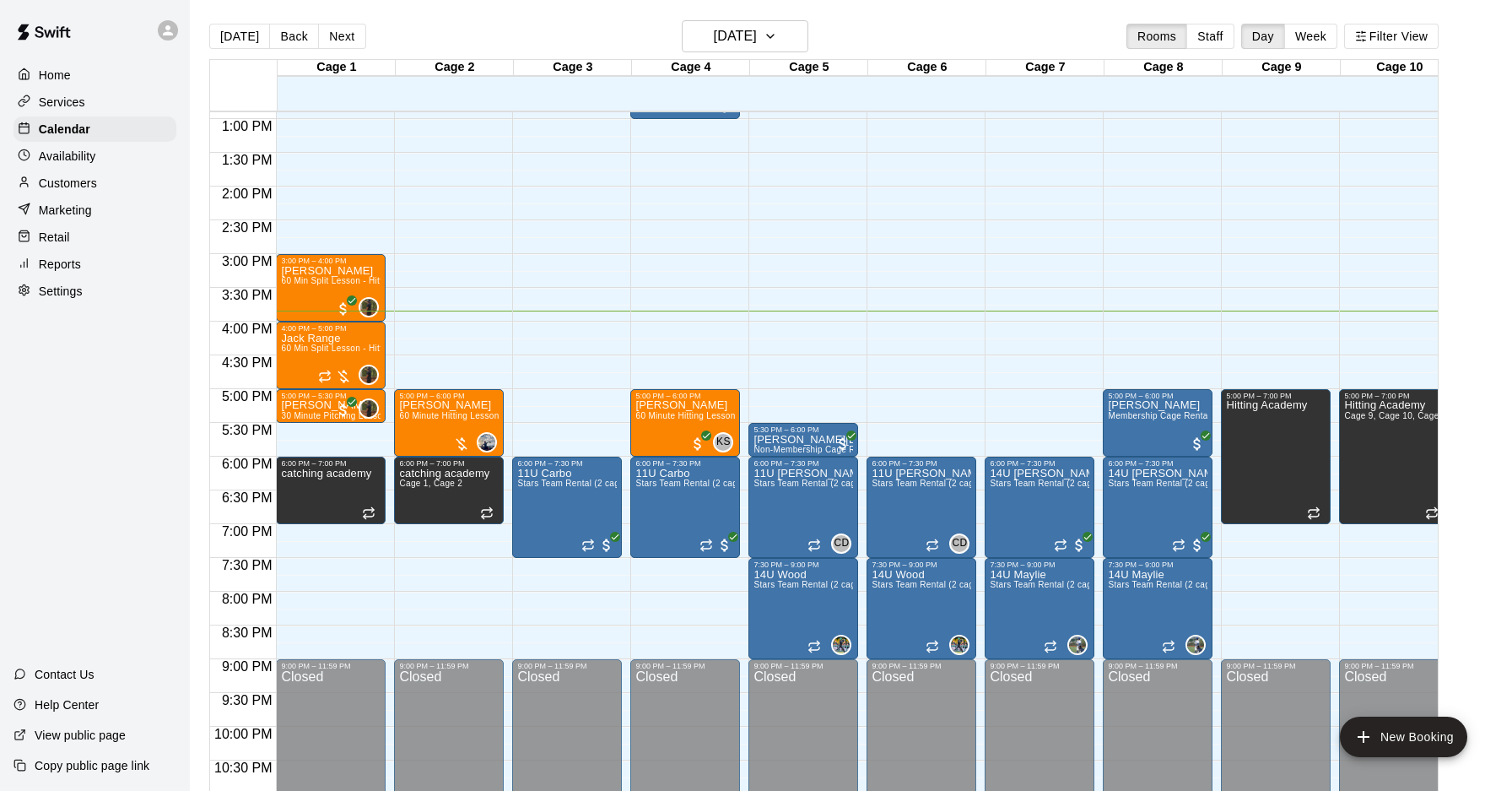
scroll to position [922, 0]
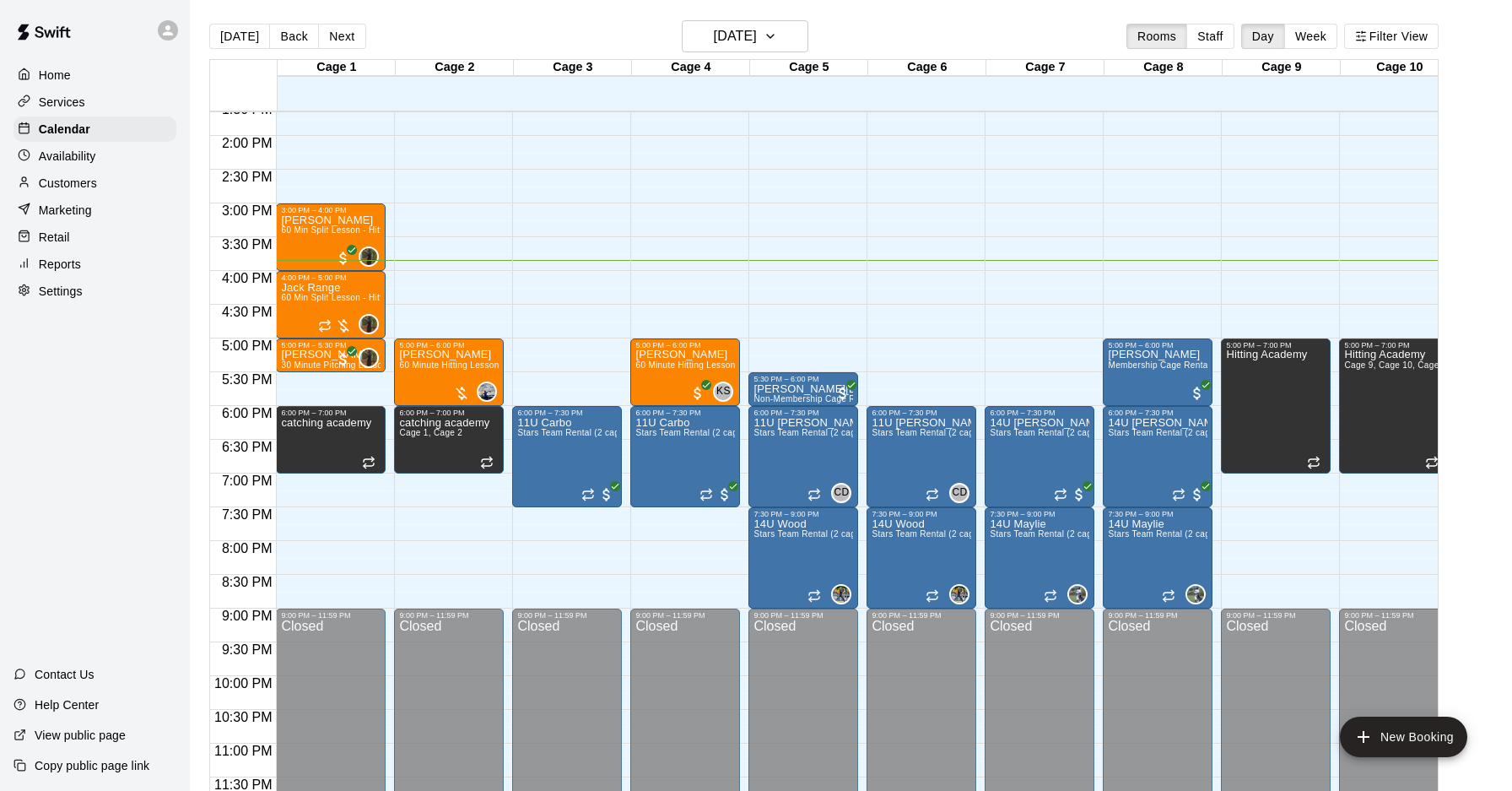
click at [538, 510] on div "12:00 AM – 10:00 AM Closed 6:00 PM – 7:30 PM 11U Carbo Stars Team Rental (2 cag…" at bounding box center [567, 1] width 110 height 1621
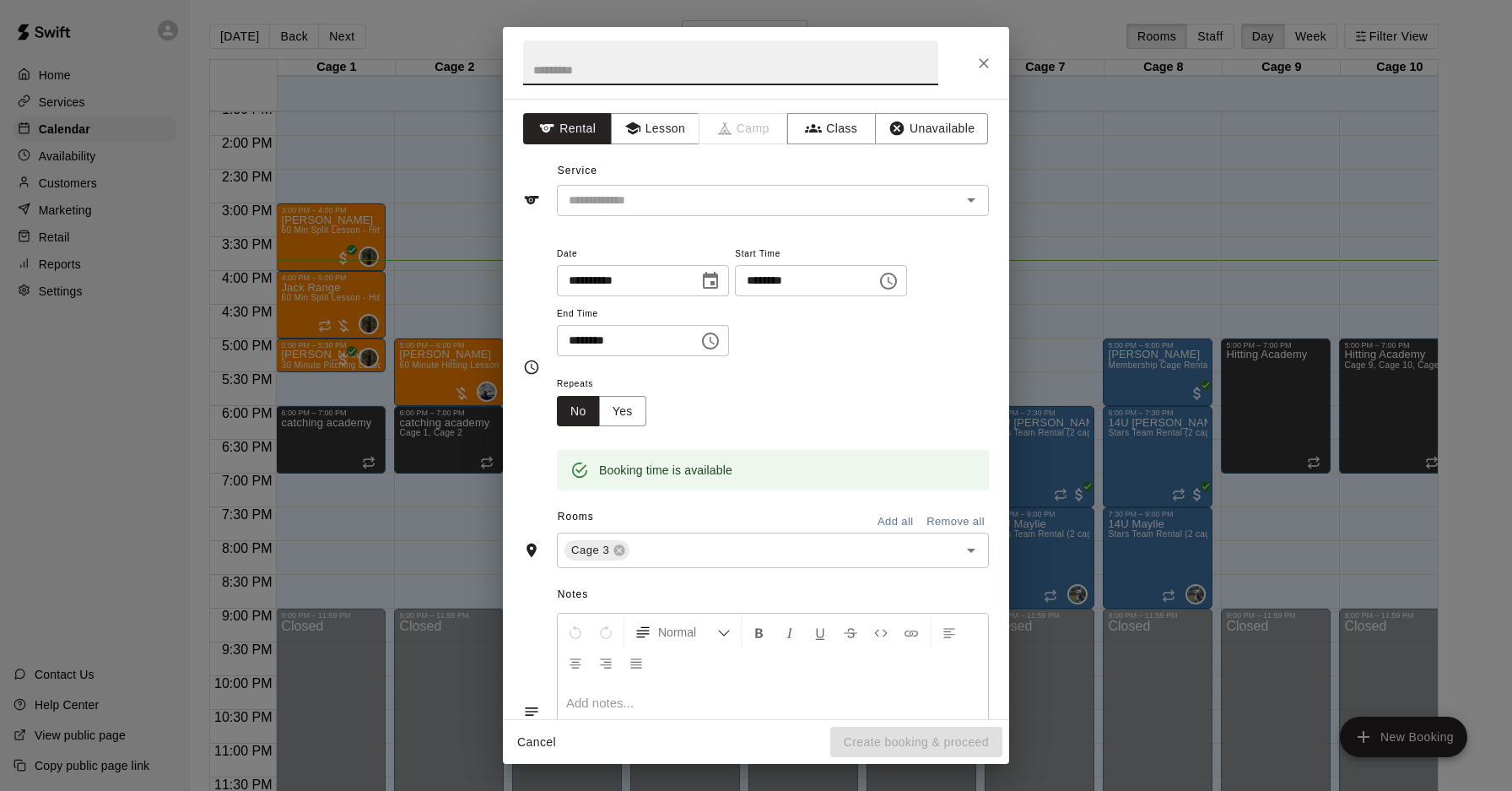
click at [807, 217] on div "**********" at bounding box center [755, 409] width 506 height 620
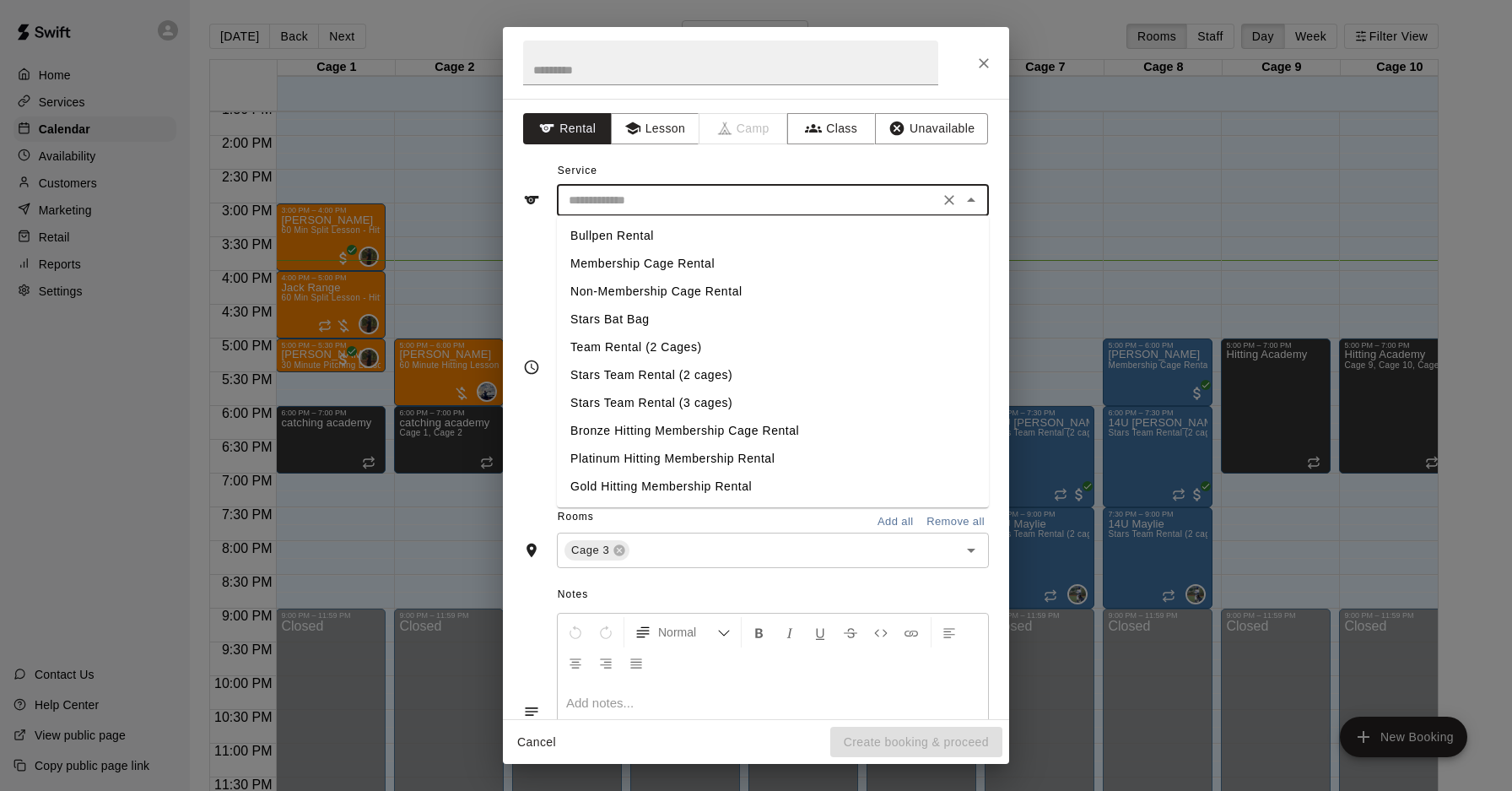
click at [807, 203] on input "text" at bounding box center [748, 201] width 372 height 21
click at [703, 374] on li "Stars Team Rental (2 cages)" at bounding box center [773, 375] width 432 height 28
type input "**********"
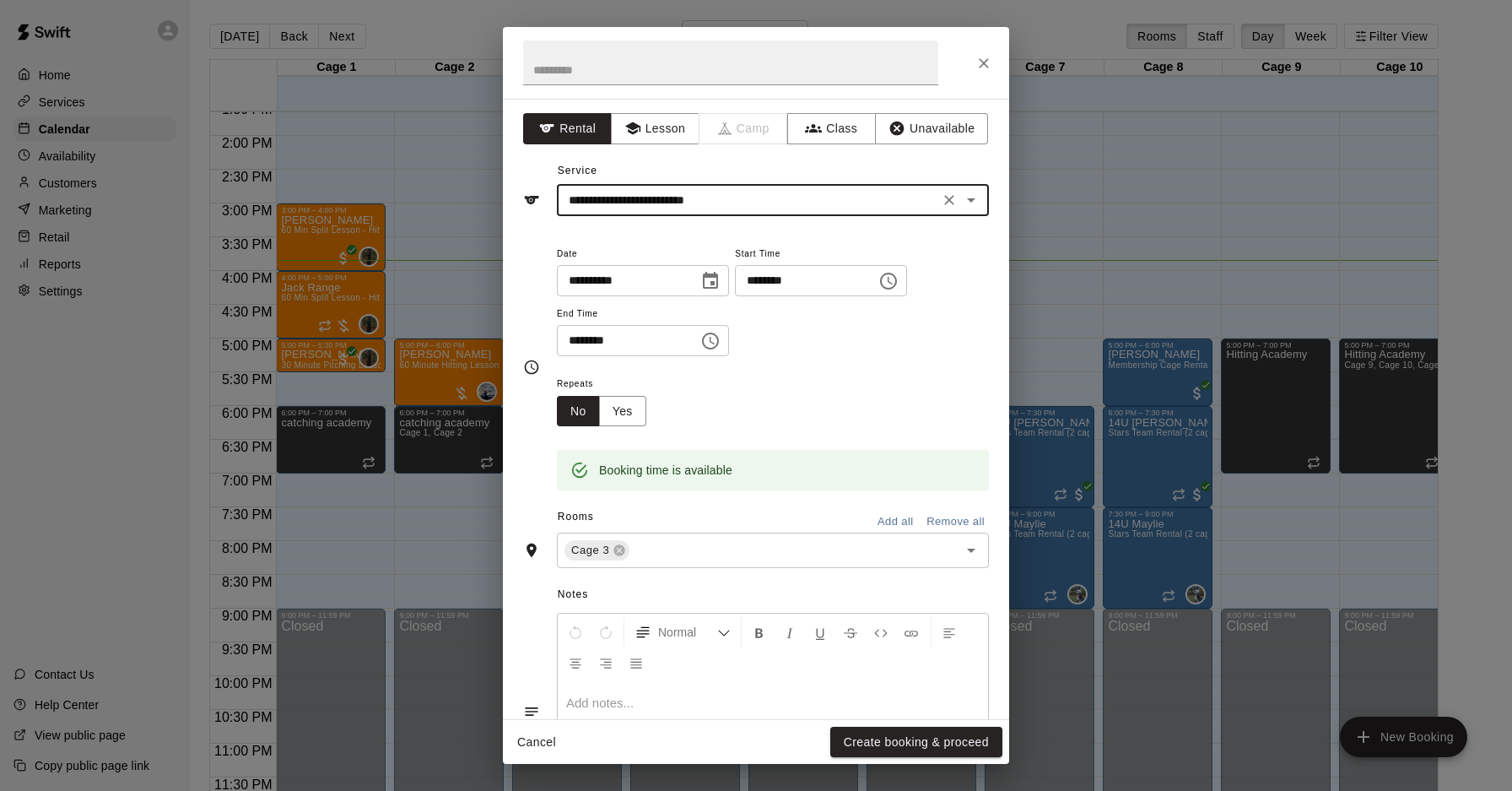
click at [574, 340] on input "********" at bounding box center [622, 340] width 130 height 32
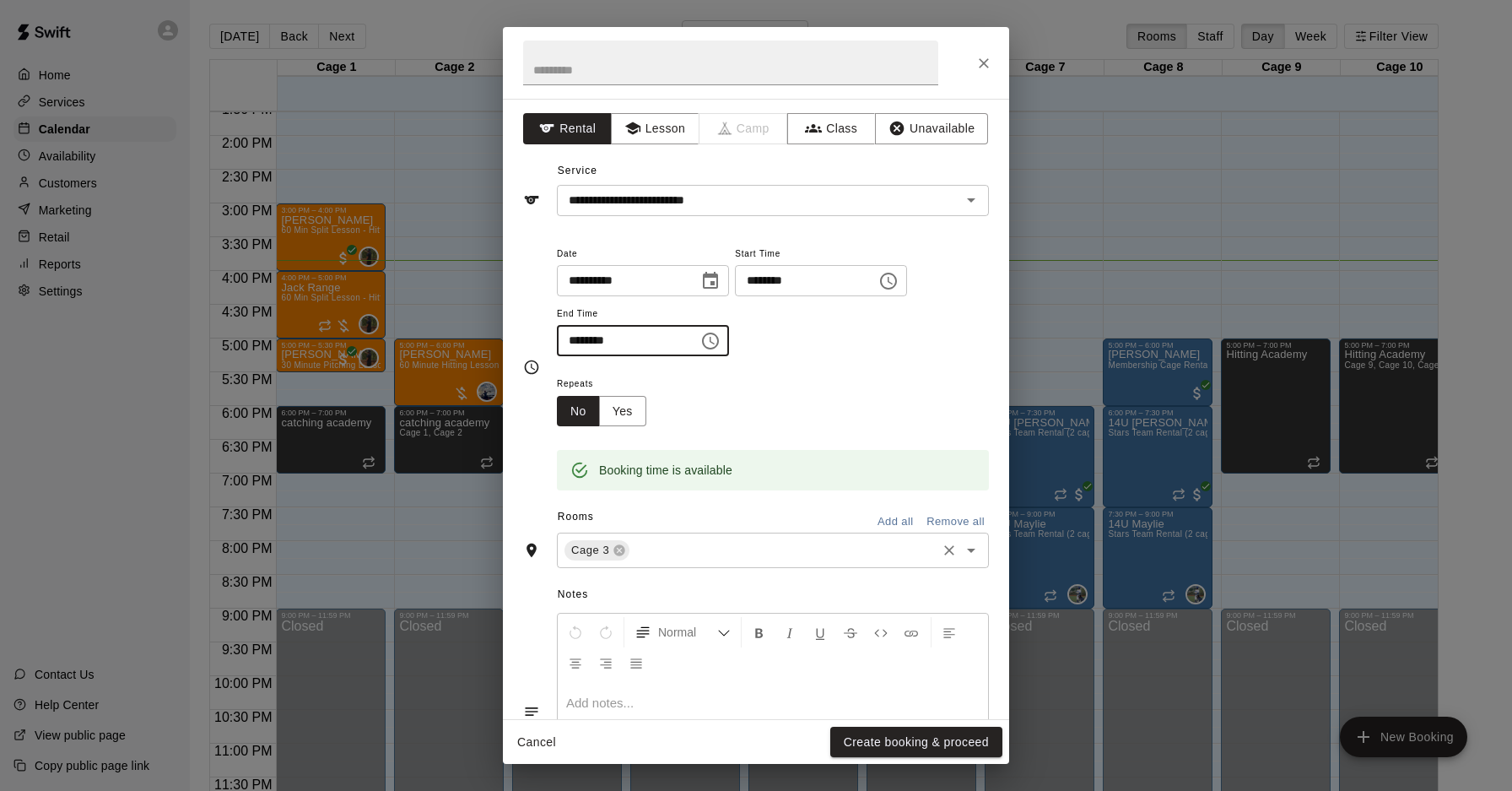
type input "********"
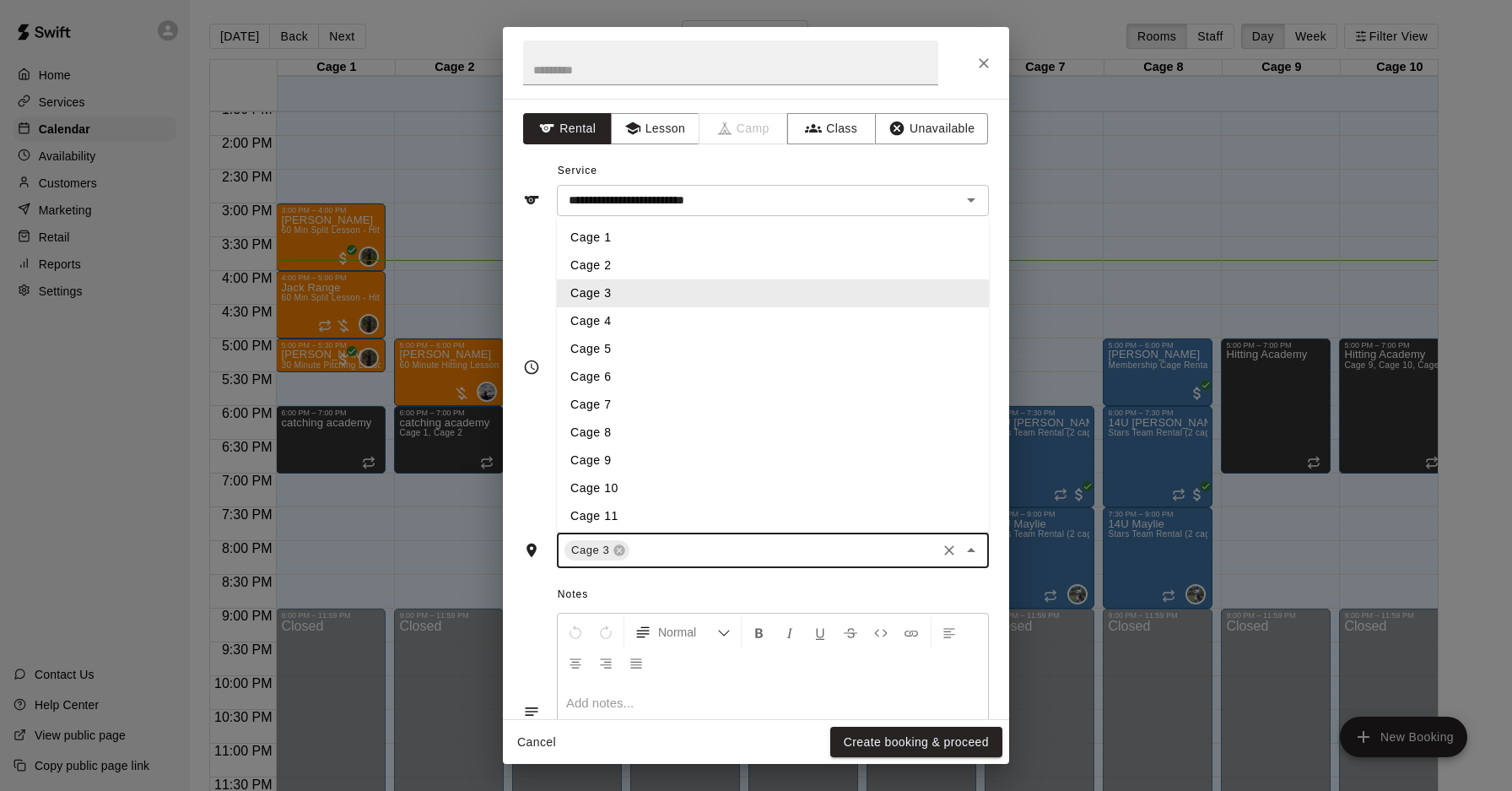
click at [669, 540] on input "text" at bounding box center [783, 551] width 302 height 21
click at [632, 325] on li "Cage 4" at bounding box center [773, 321] width 432 height 28
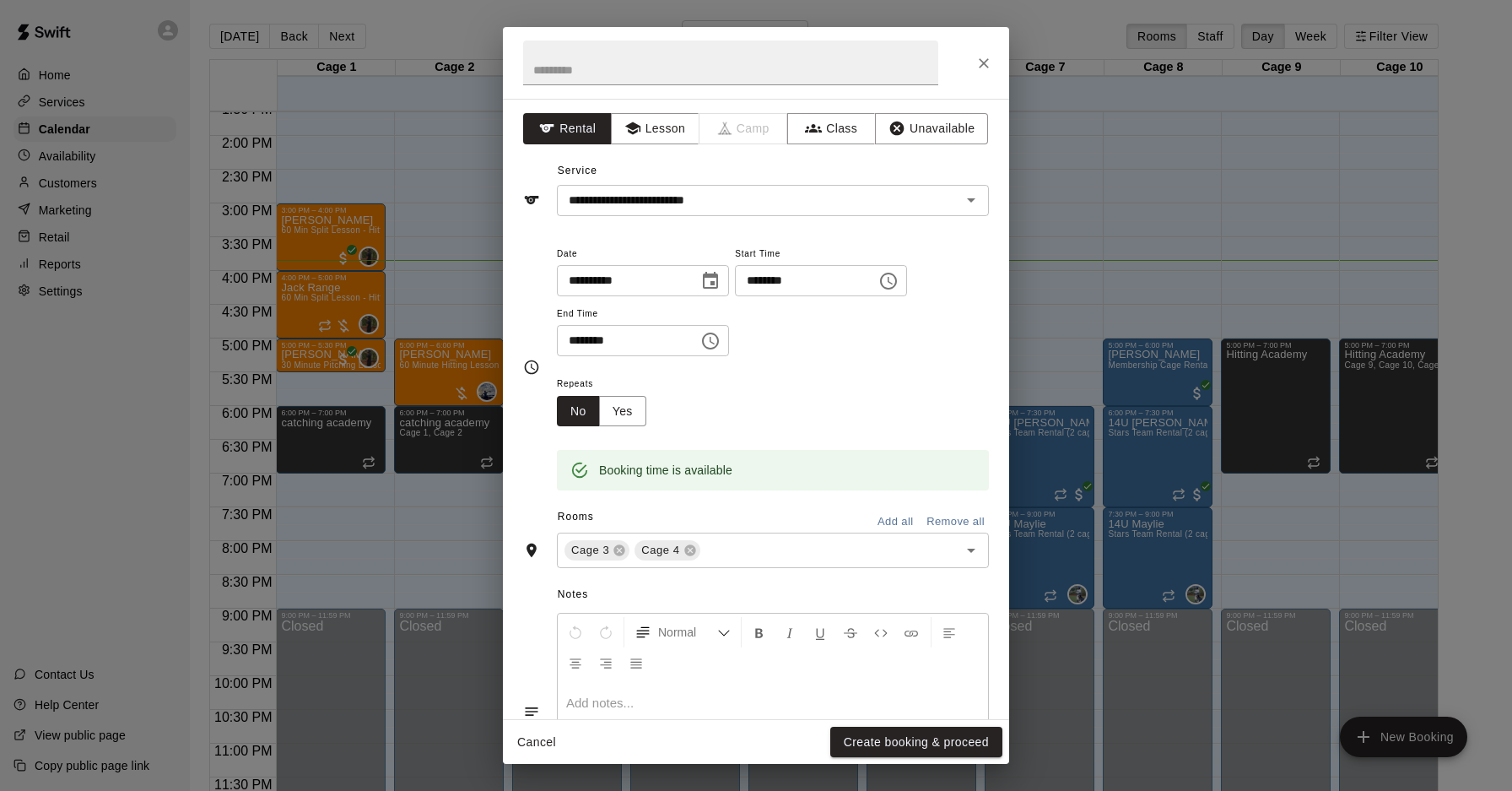
drag, startPoint x: 964, startPoint y: 79, endPoint x: 981, endPoint y: 144, distance: 67.2
click at [981, 144] on div "**********" at bounding box center [755, 396] width 506 height 737
click at [976, 68] on icon "Close" at bounding box center [983, 63] width 17 height 17
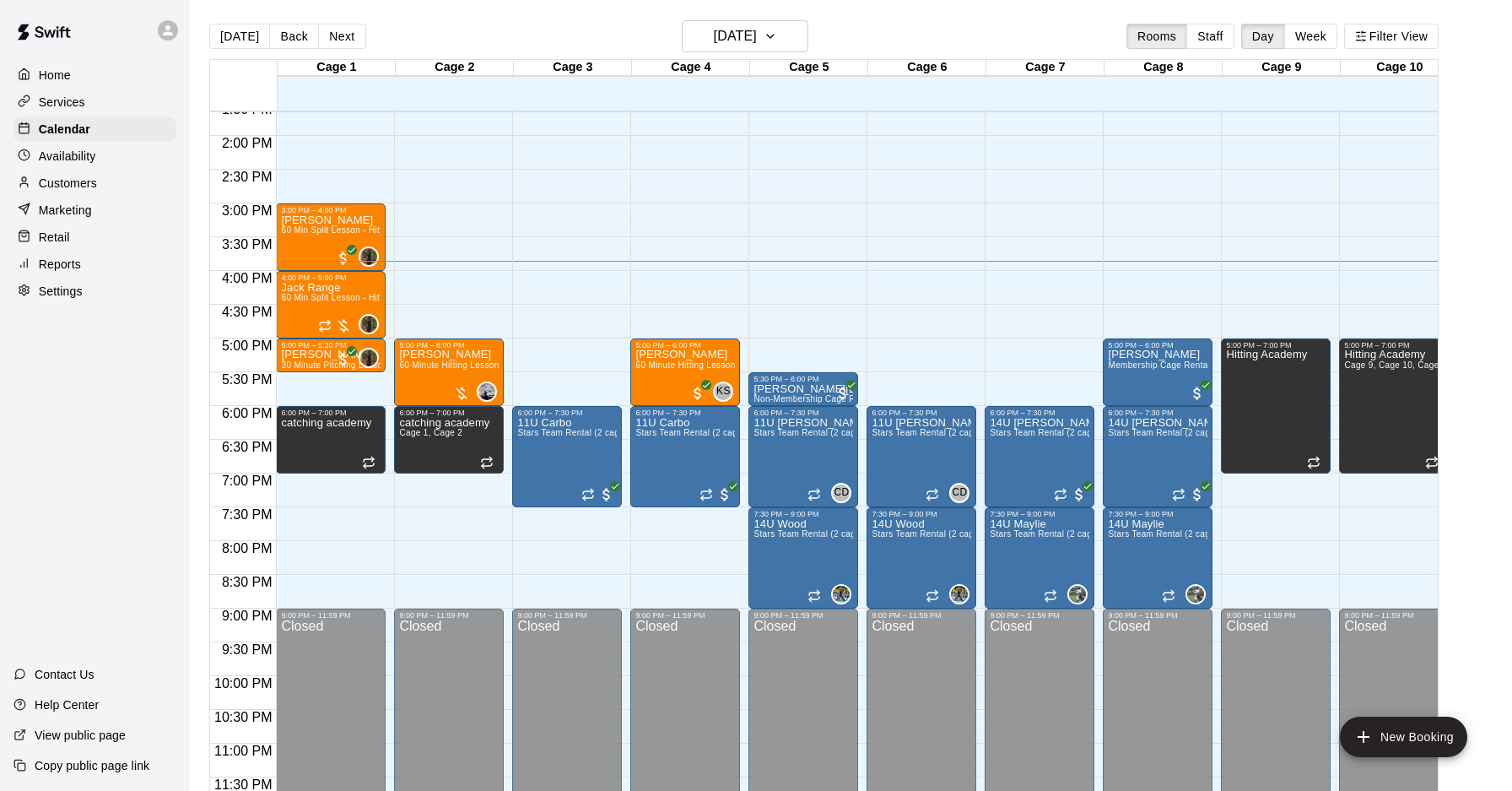
click at [48, 226] on div "Retail" at bounding box center [95, 237] width 163 height 25
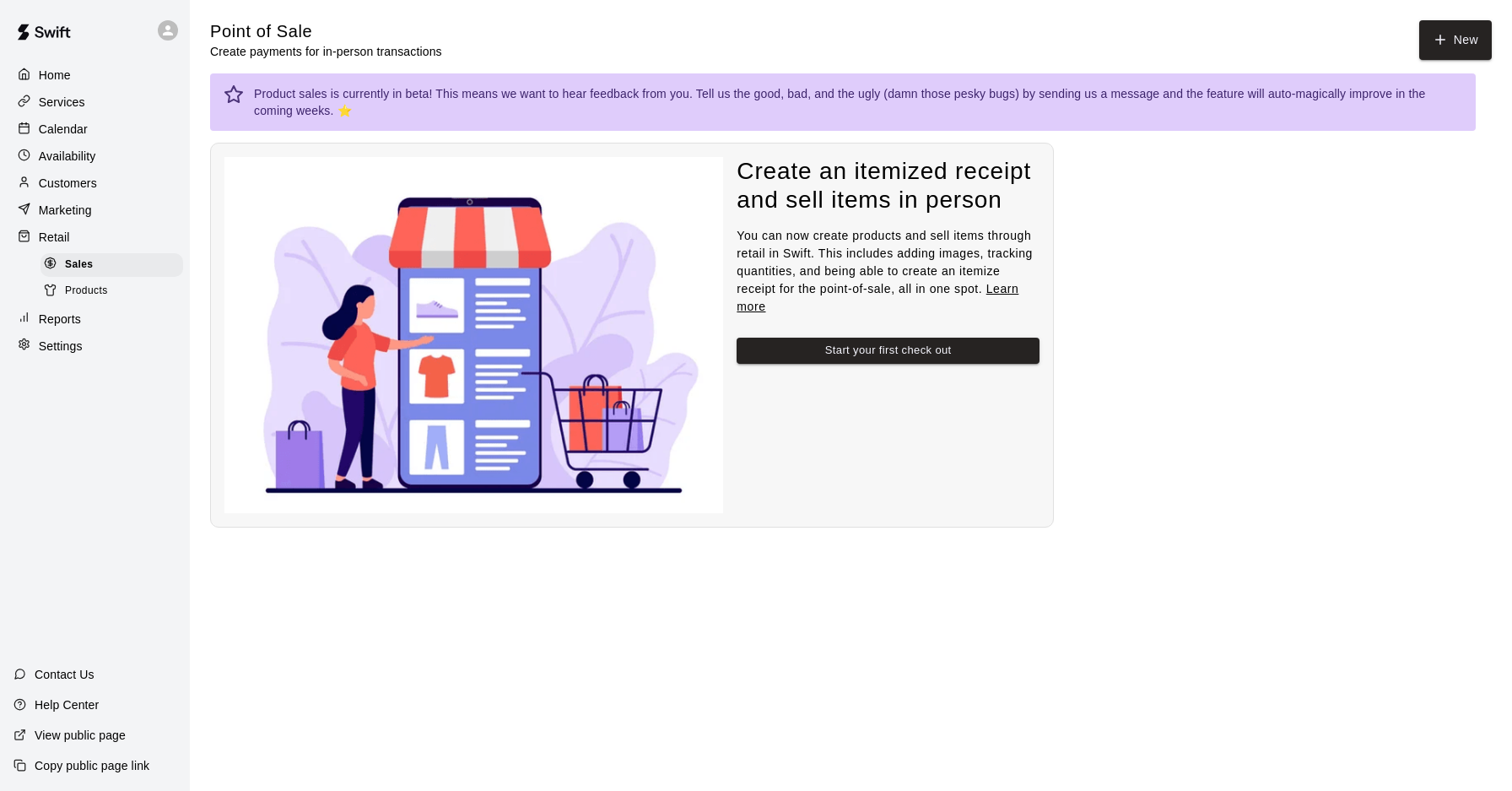
click at [106, 291] on span "Products" at bounding box center [86, 290] width 43 height 17
click at [106, 317] on div "Reports" at bounding box center [95, 318] width 163 height 25
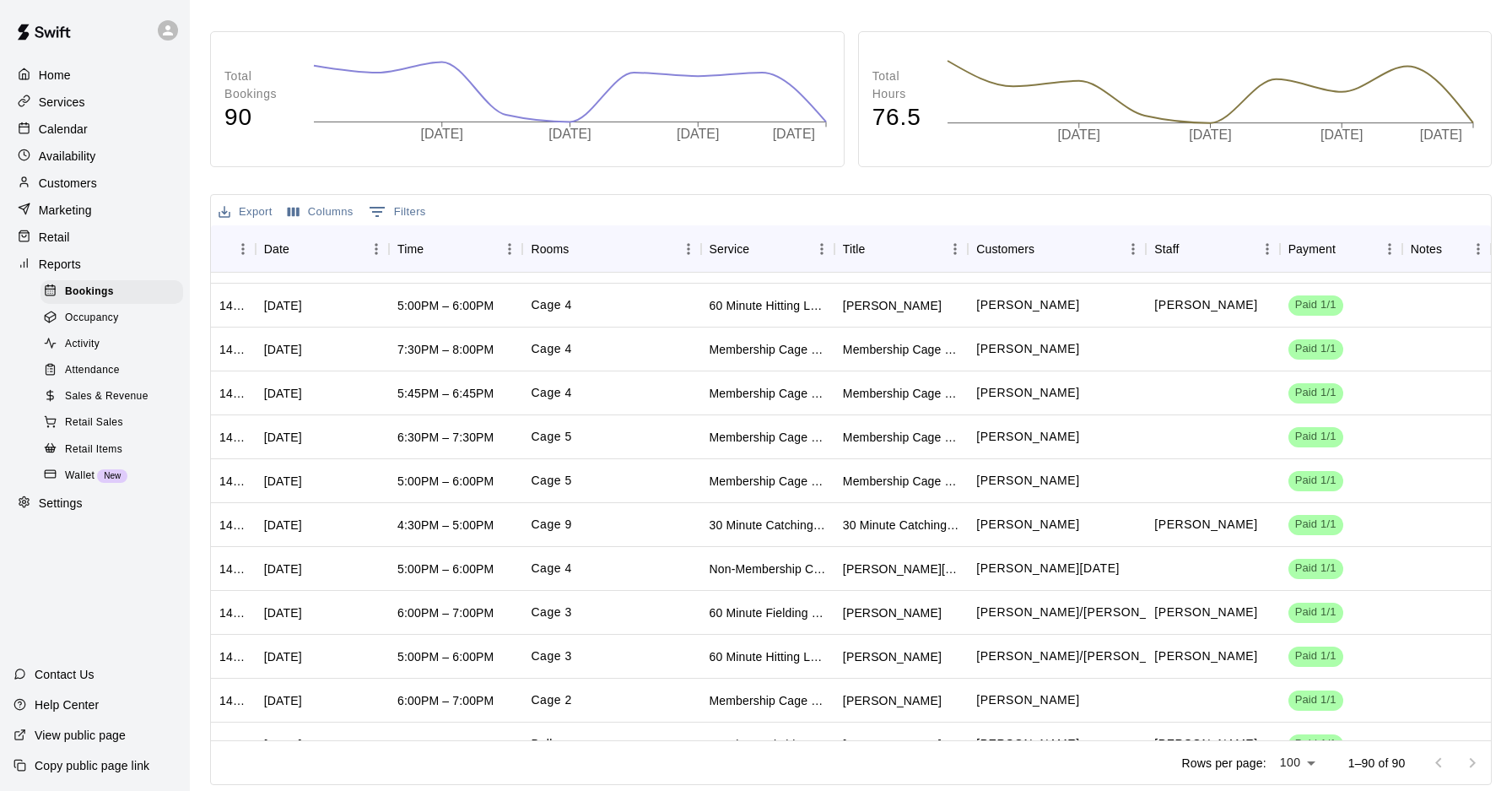
scroll to position [424, 0]
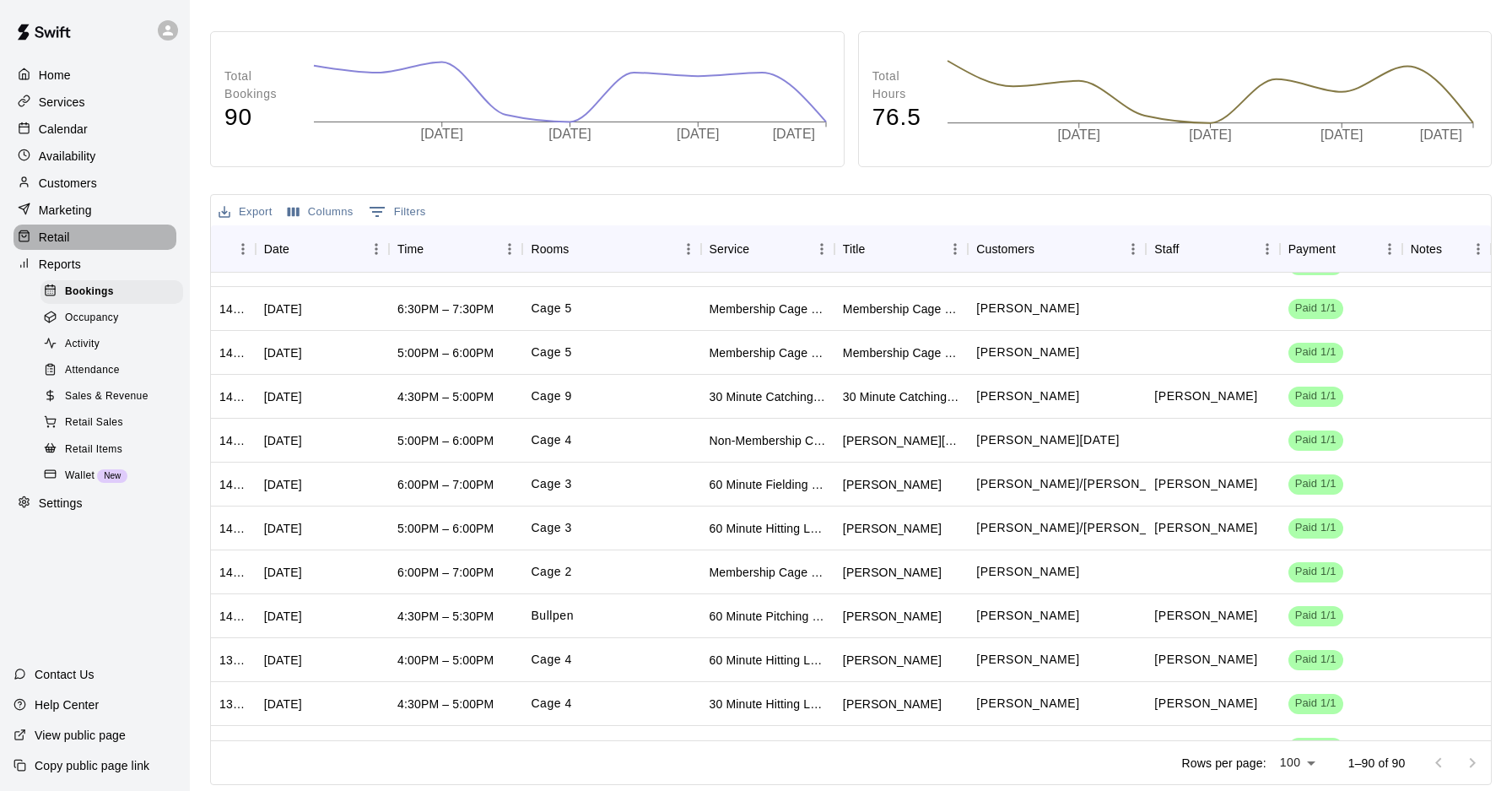
click at [85, 237] on div "Retail" at bounding box center [95, 237] width 163 height 25
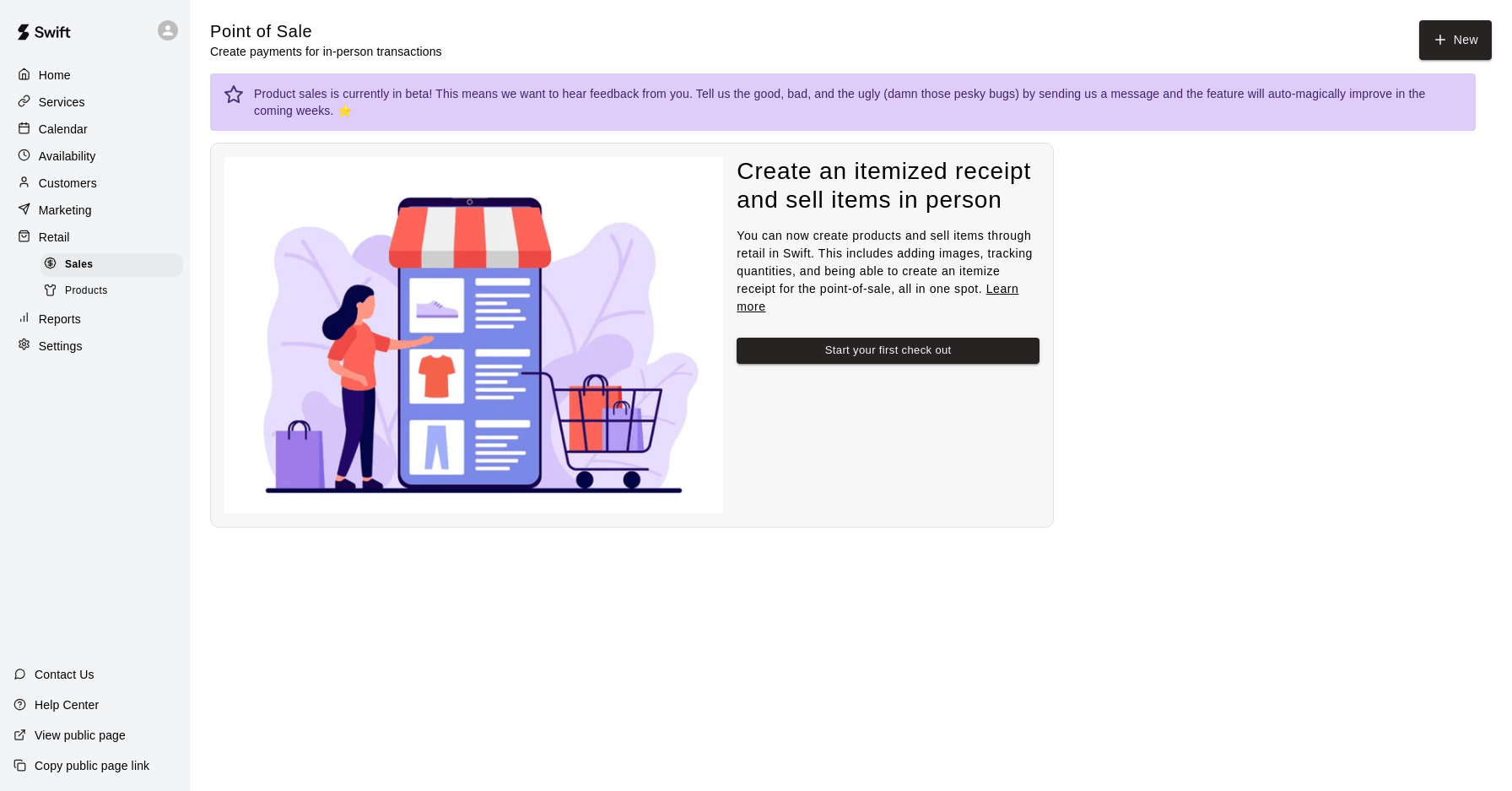
click at [84, 208] on p "Marketing" at bounding box center [65, 210] width 53 height 17
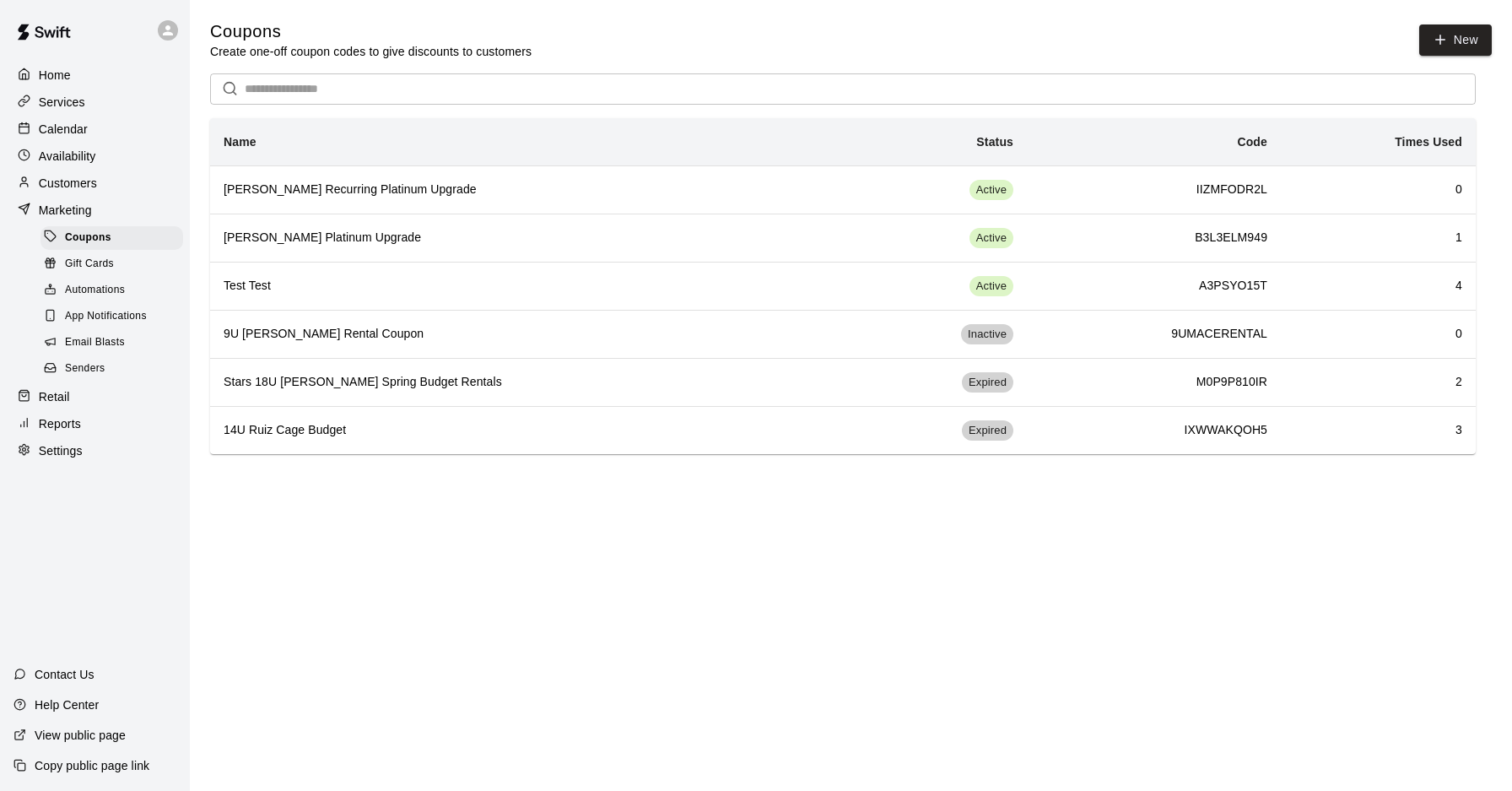
click at [85, 190] on p "Customers" at bounding box center [68, 182] width 58 height 17
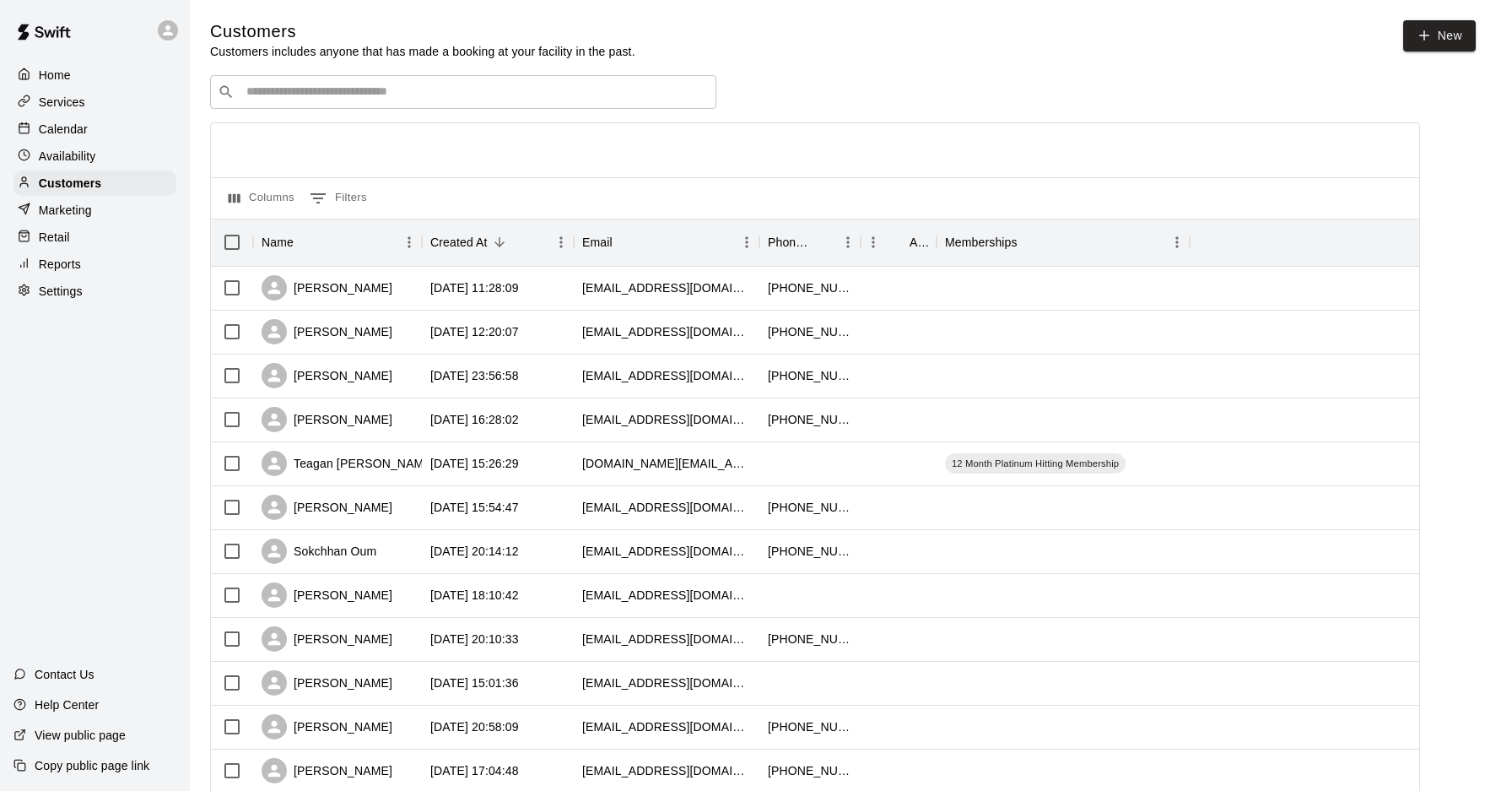
click at [87, 164] on div "Availability" at bounding box center [95, 156] width 163 height 25
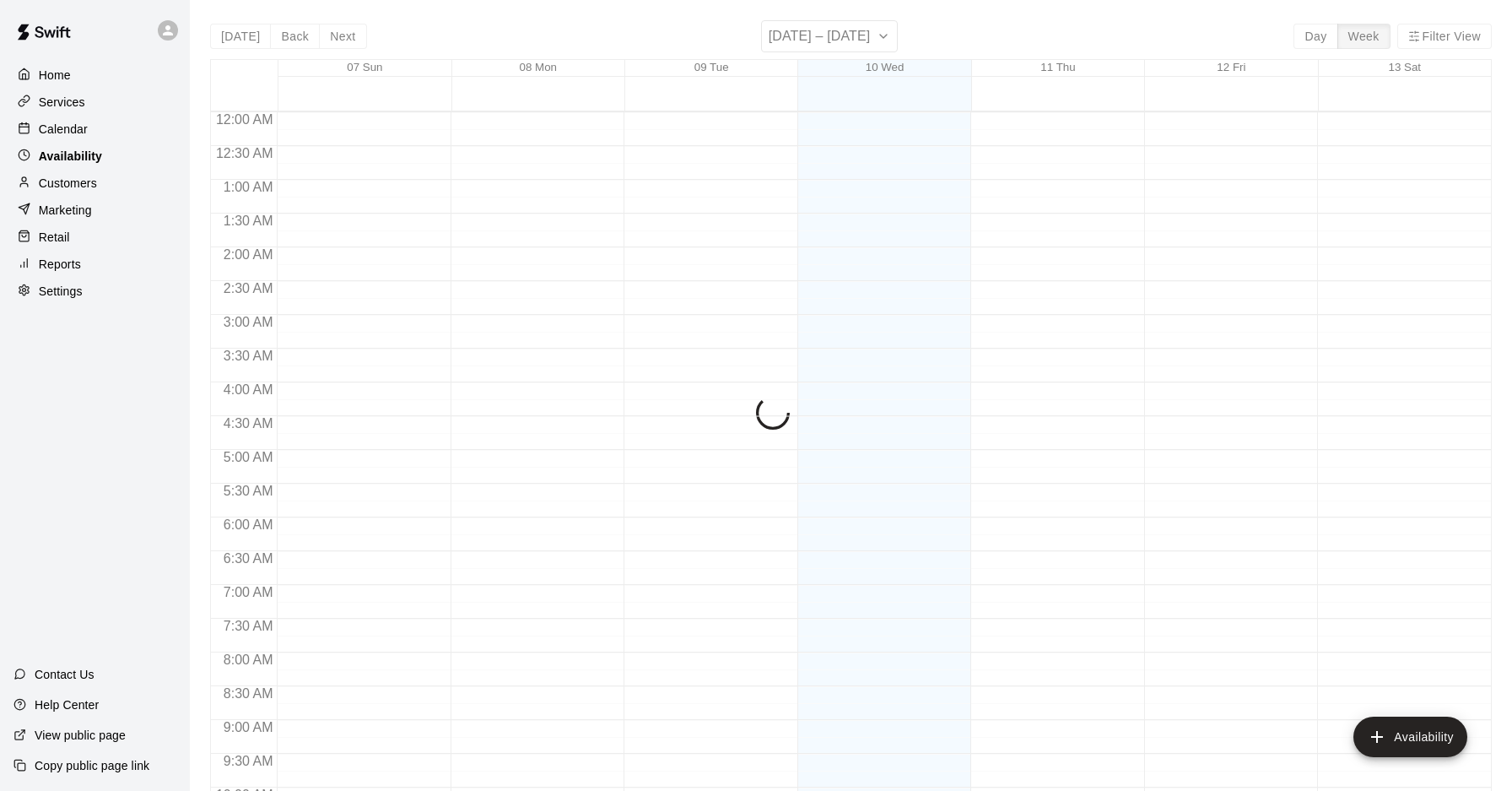
scroll to position [922, 0]
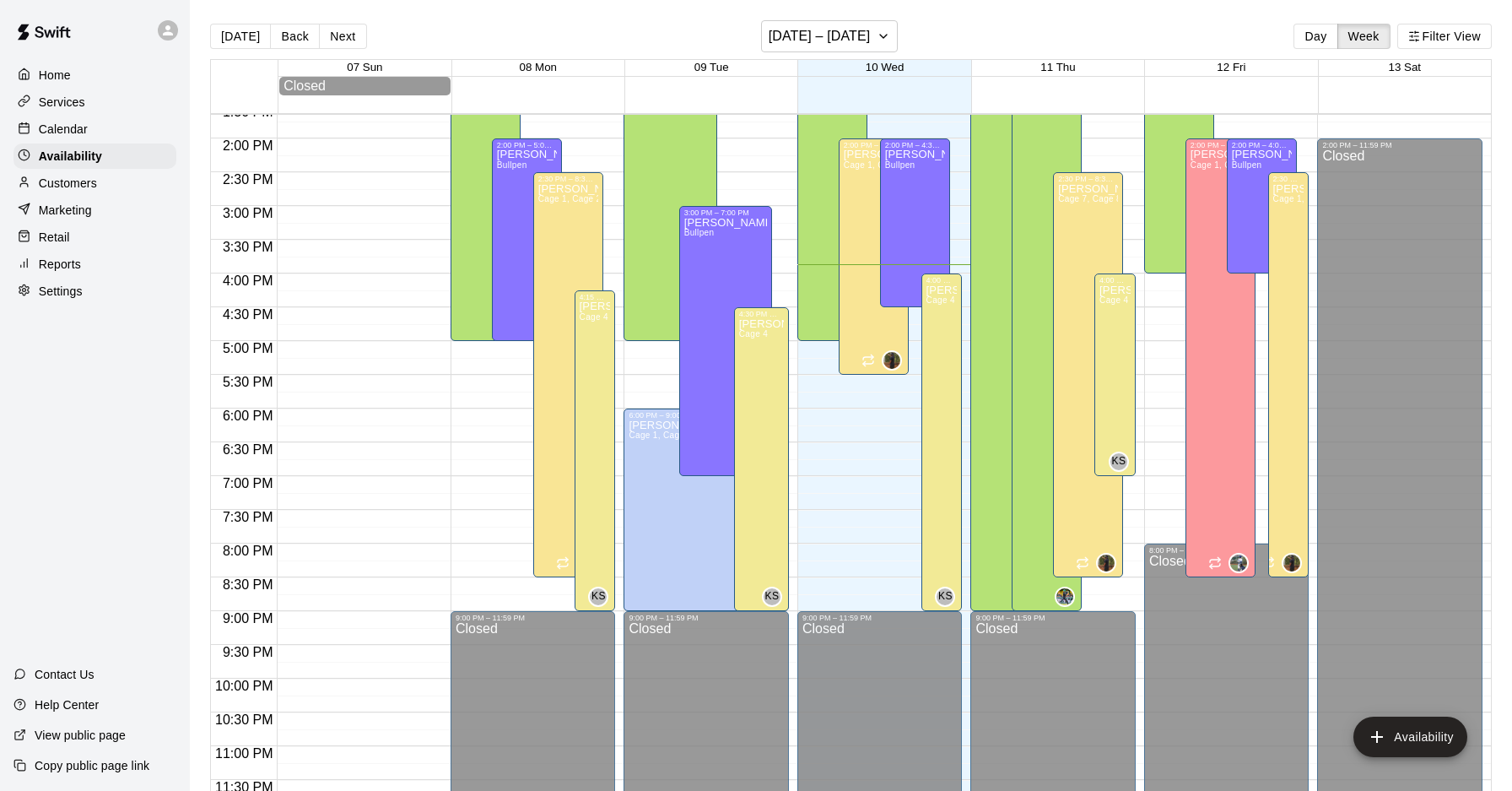
click at [88, 232] on div "Retail" at bounding box center [95, 237] width 163 height 25
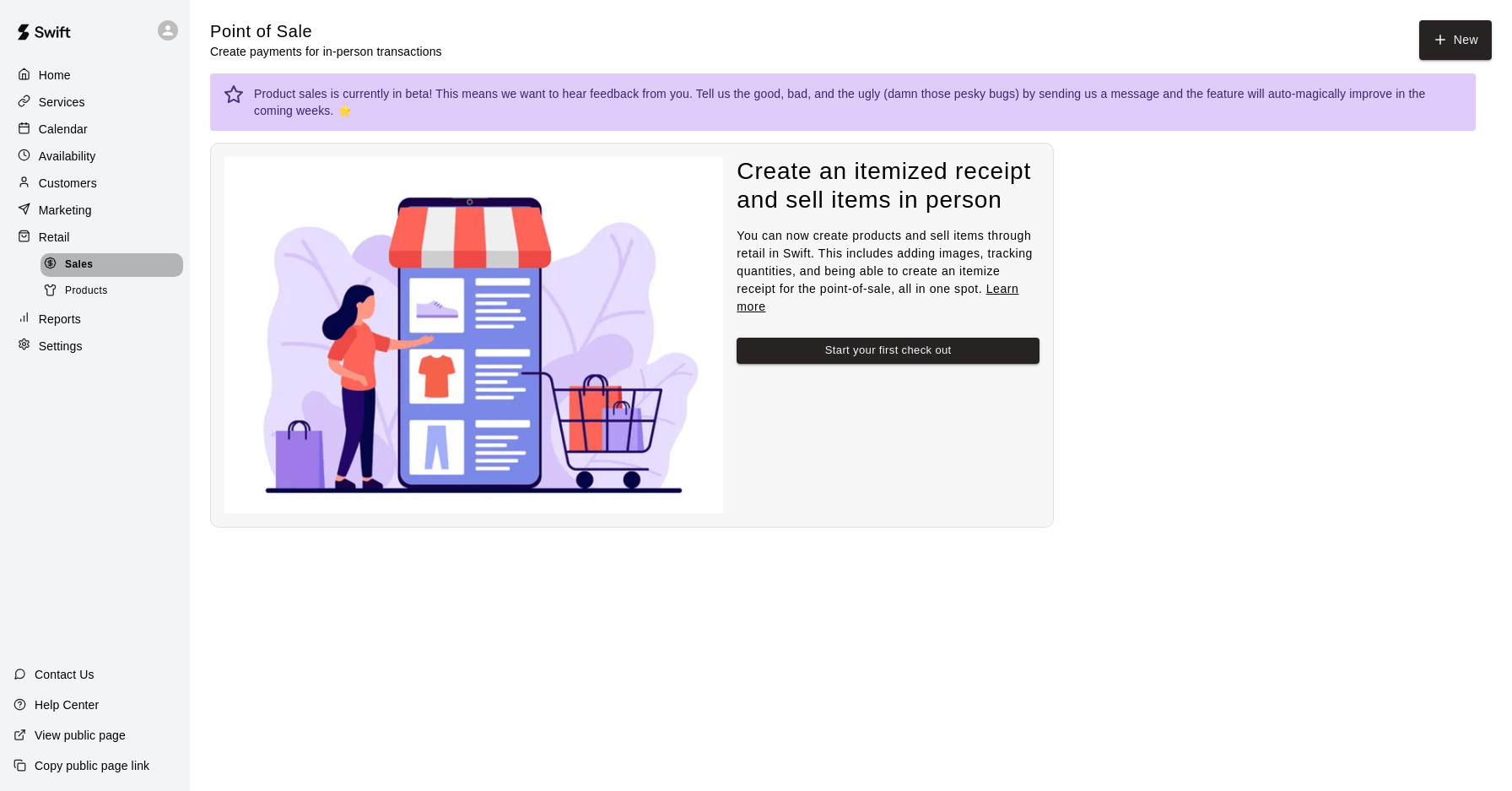
click at [82, 272] on span "Sales" at bounding box center [79, 265] width 28 height 17
click at [1436, 40] on icon "button" at bounding box center [1440, 39] width 15 height 15
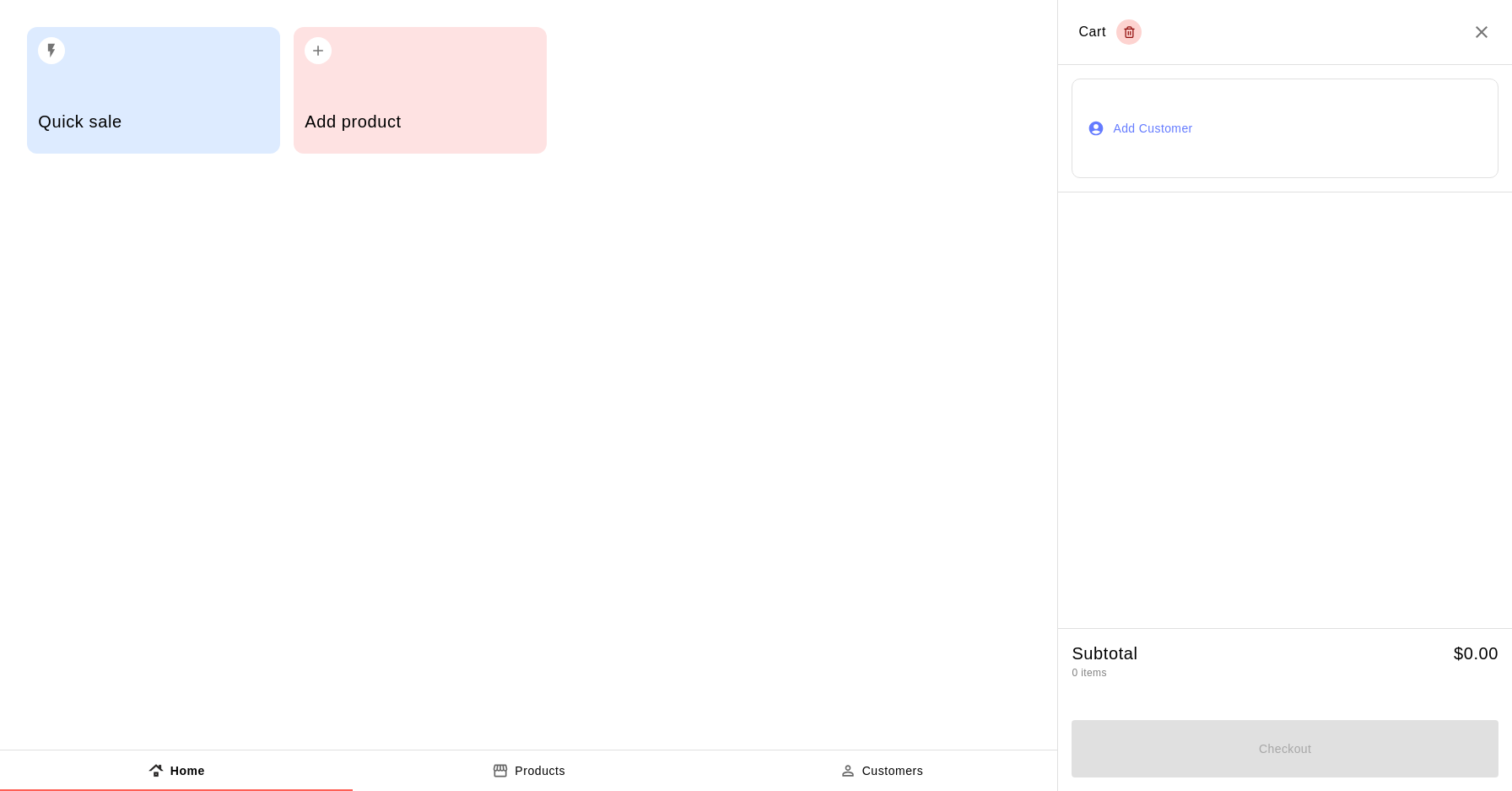
click at [1487, 38] on icon "Close" at bounding box center [1481, 32] width 20 height 20
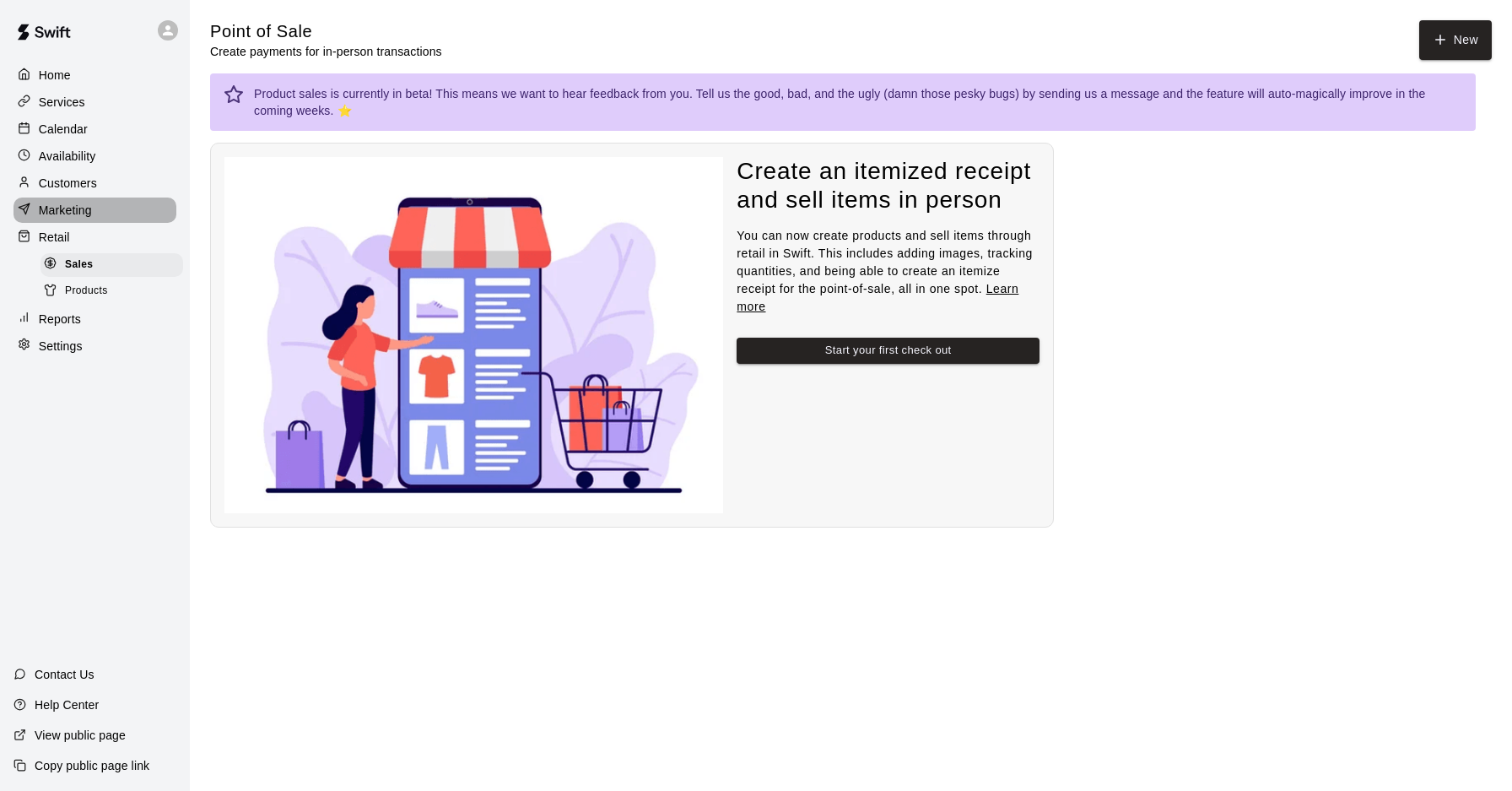
click at [98, 209] on div "Marketing" at bounding box center [95, 210] width 163 height 25
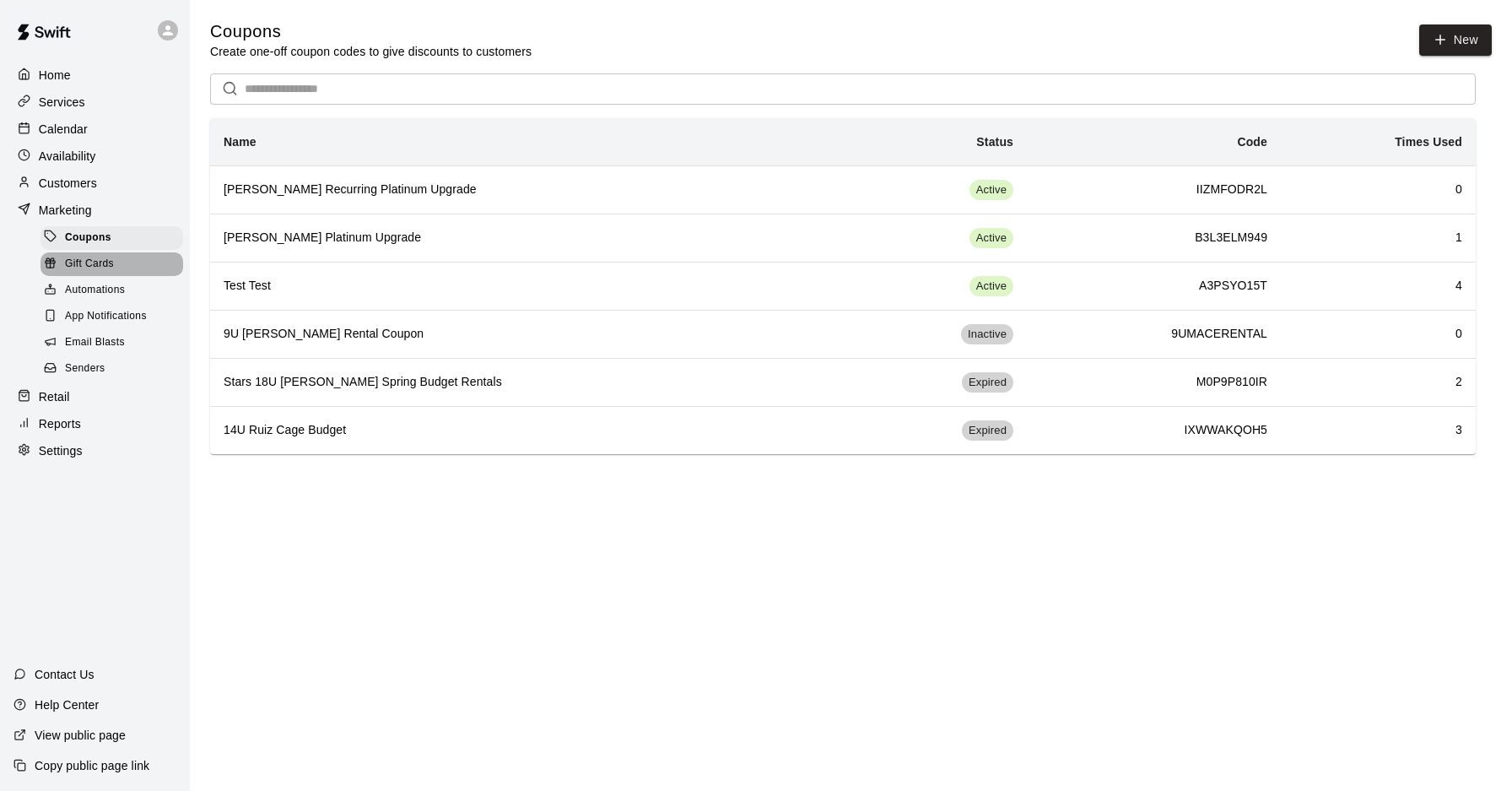
click at [120, 262] on div "Gift Cards" at bounding box center [111, 264] width 143 height 24
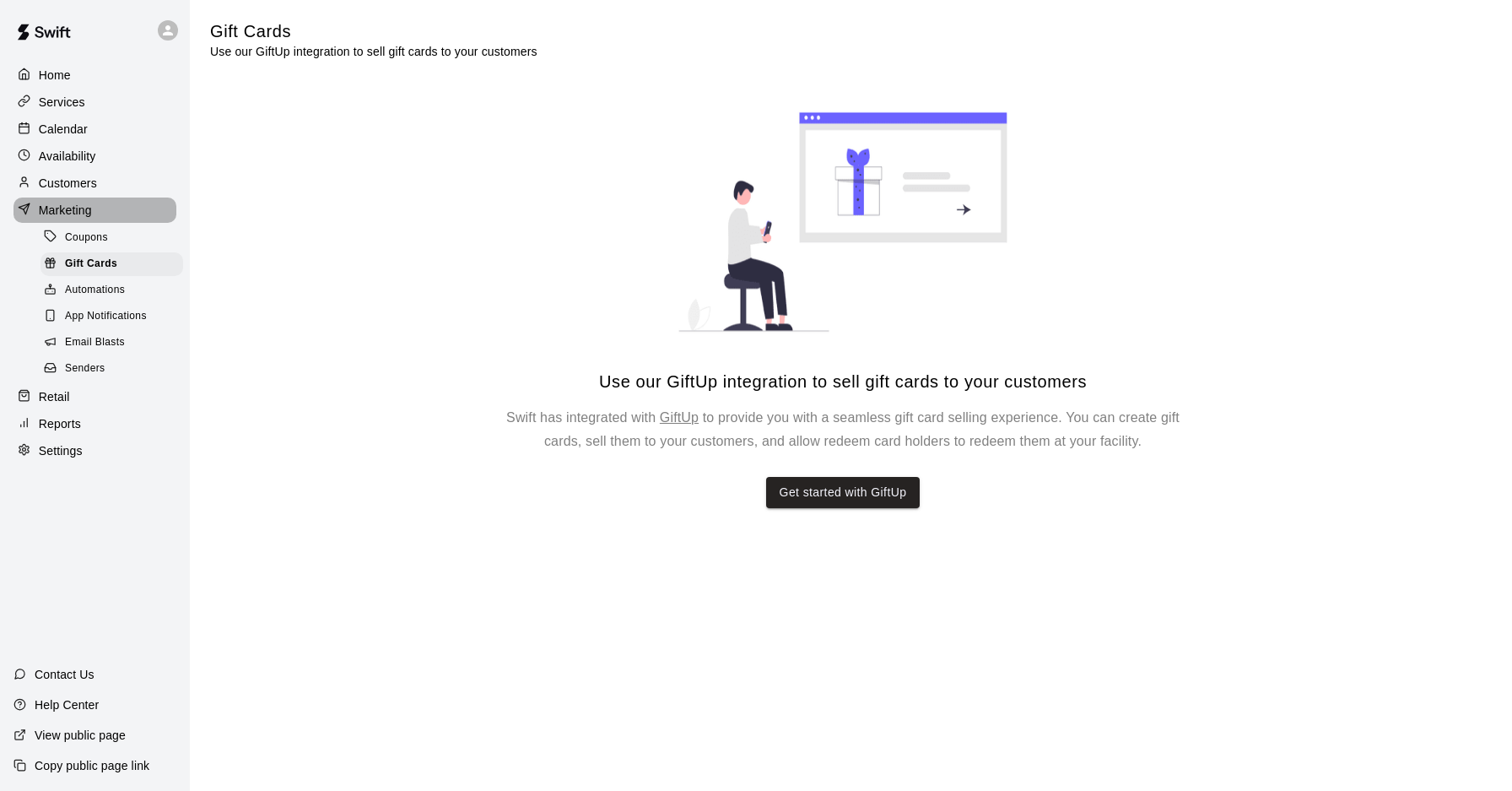
click at [84, 207] on p "Marketing" at bounding box center [65, 210] width 53 height 17
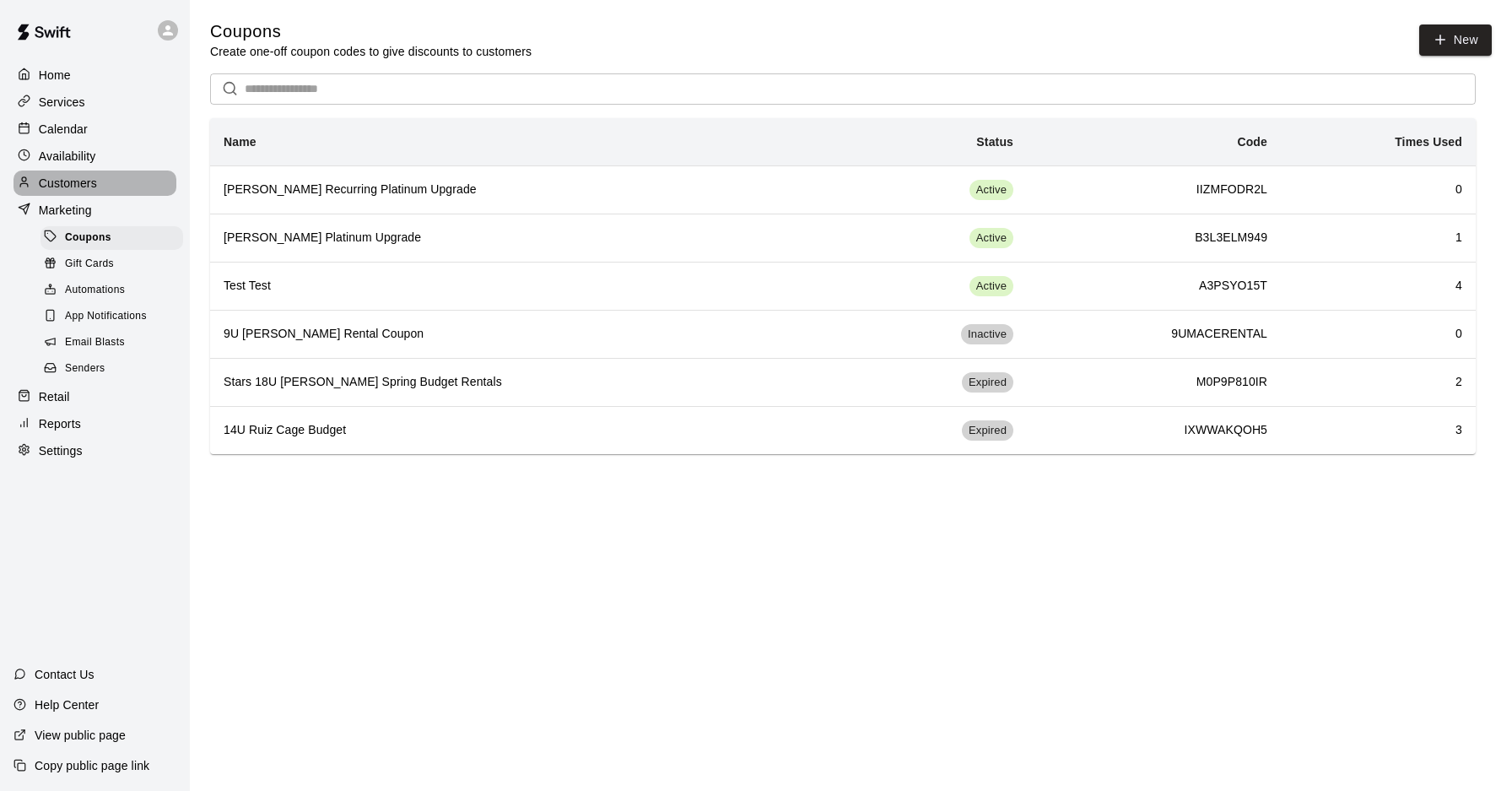
click at [96, 187] on p "Customers" at bounding box center [68, 182] width 58 height 17
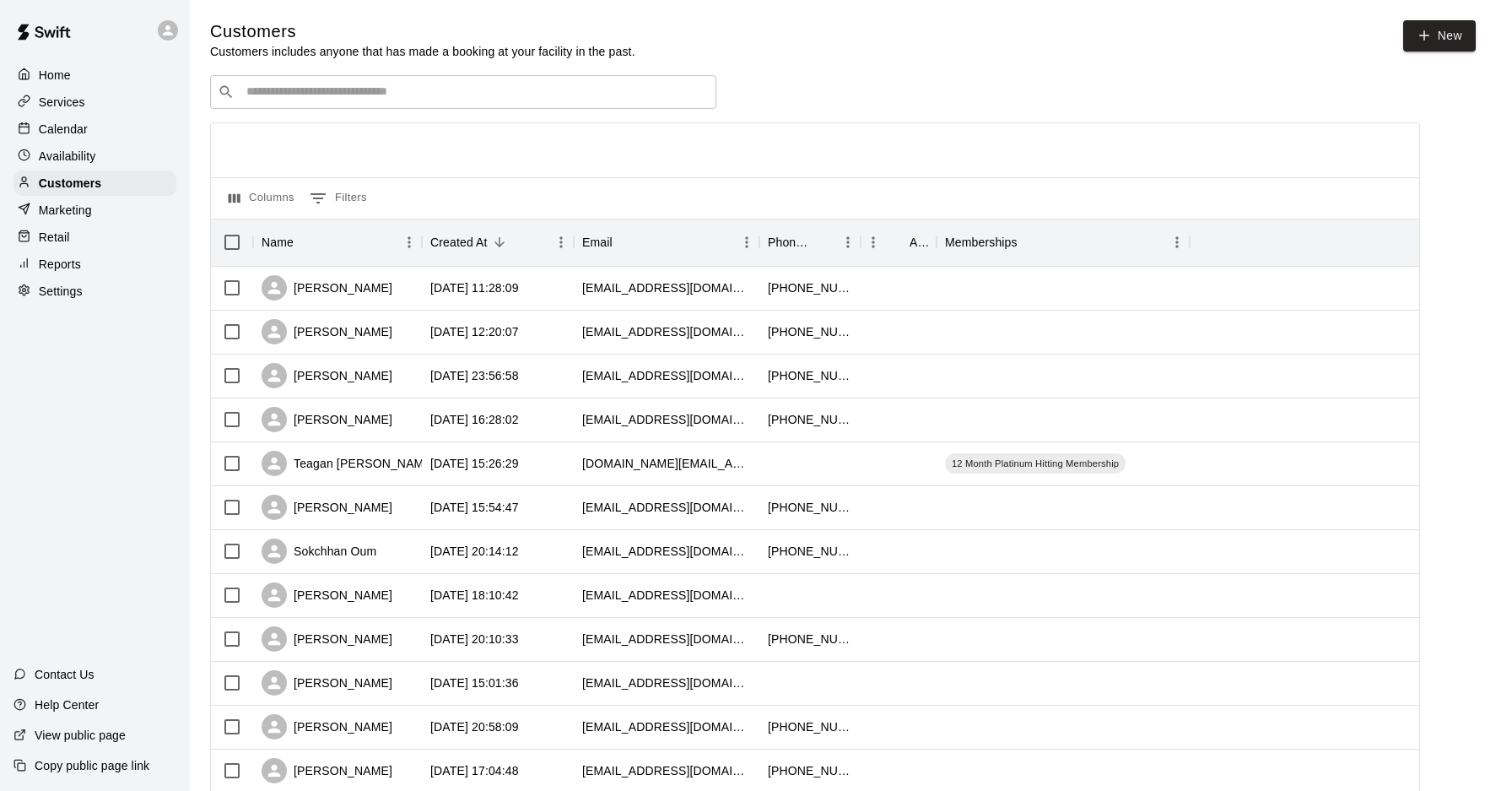
click at [92, 210] on div "Marketing" at bounding box center [95, 210] width 163 height 25
